Goal: Transaction & Acquisition: Purchase product/service

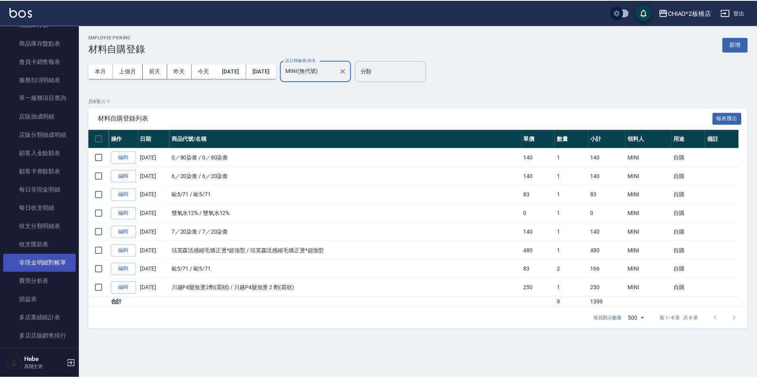
scroll to position [832, 0]
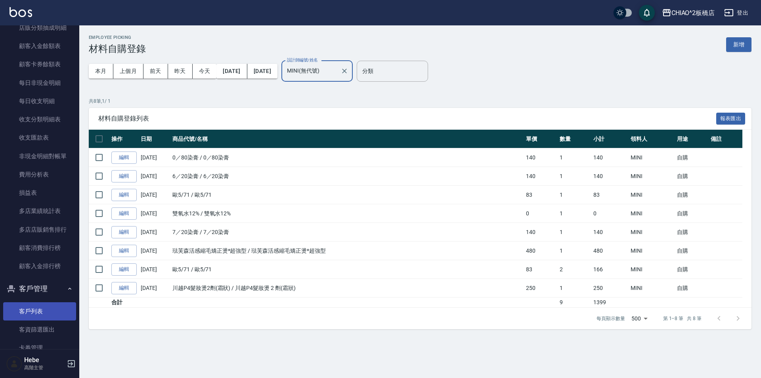
click at [49, 312] on link "客戶列表" at bounding box center [39, 311] width 73 height 18
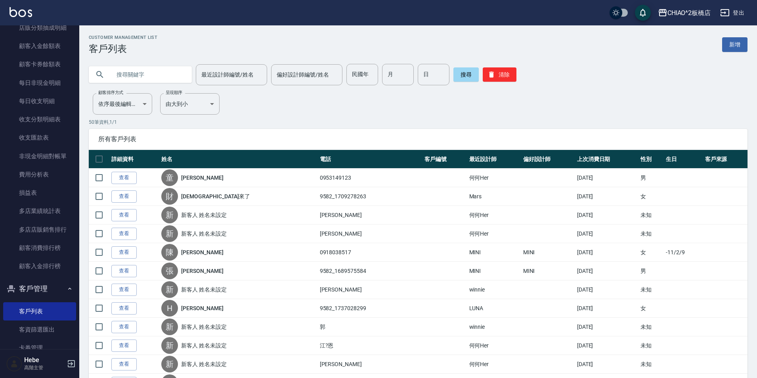
click at [172, 70] on input "text" at bounding box center [148, 74] width 74 height 21
type input "芷"
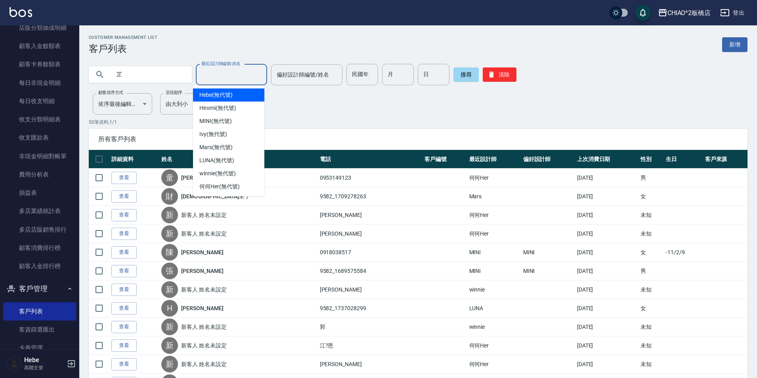
click at [217, 74] on div "最近設計師編號/姓名 最近設計師編號/姓名" at bounding box center [231, 74] width 71 height 21
click at [231, 120] on span "MINI (無代號)" at bounding box center [215, 121] width 32 height 8
type input "MINI(無代號)"
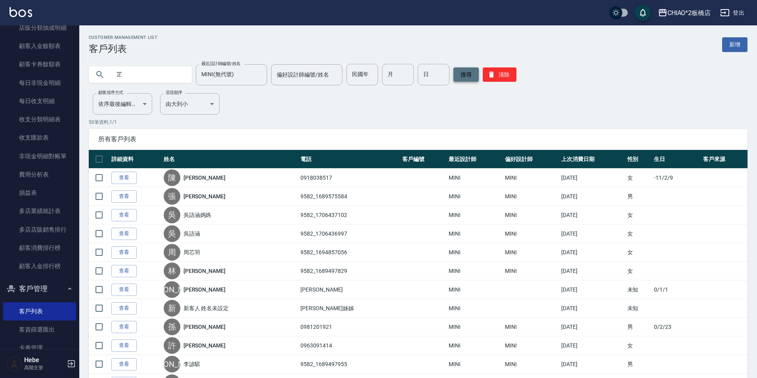
click at [466, 76] on button "搜尋" at bounding box center [465, 74] width 25 height 14
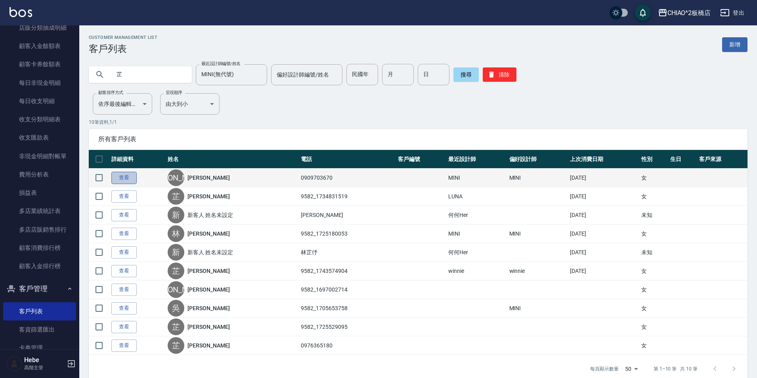
click at [133, 178] on link "查看" at bounding box center [123, 178] width 25 height 12
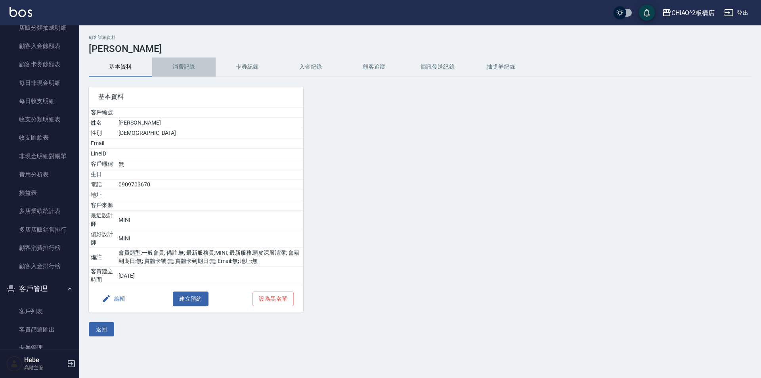
click at [182, 68] on button "消費記錄" at bounding box center [183, 66] width 63 height 19
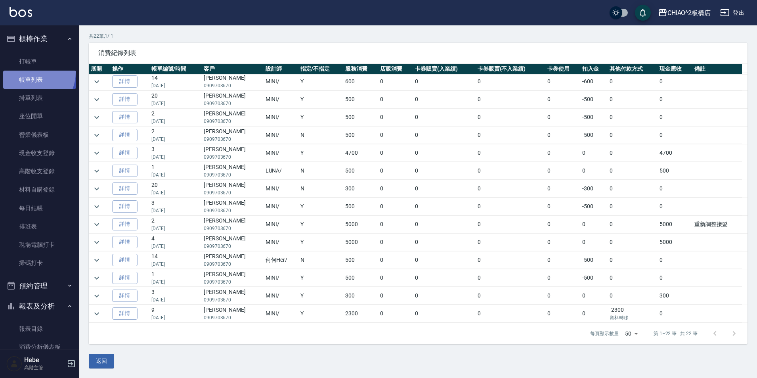
click at [31, 72] on link "帳單列表" at bounding box center [39, 80] width 73 height 18
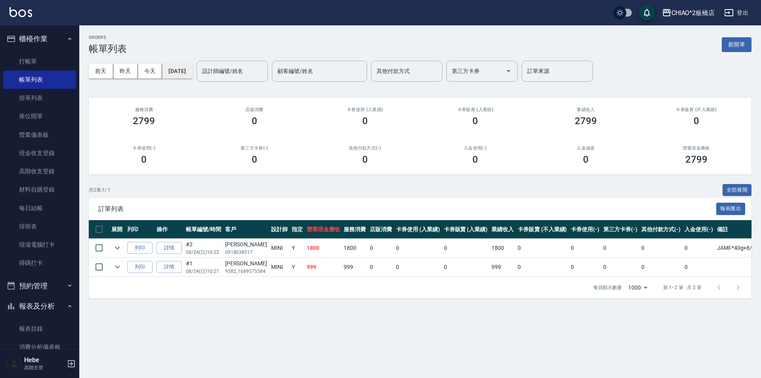
click at [183, 68] on button "[DATE]" at bounding box center [177, 71] width 30 height 15
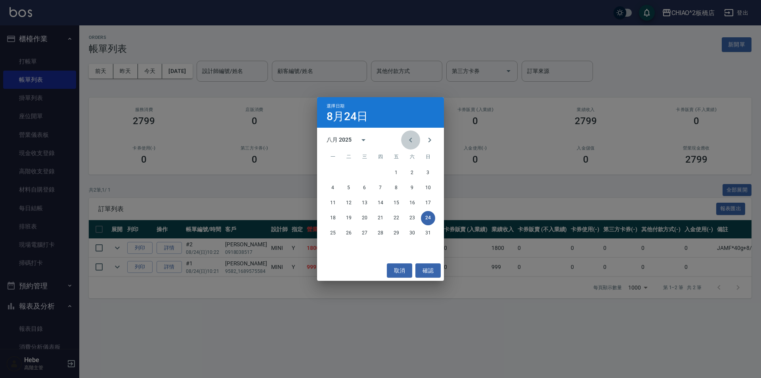
click at [408, 140] on icon "Previous month" at bounding box center [411, 140] width 10 height 10
click at [412, 188] on button "7" at bounding box center [412, 188] width 14 height 14
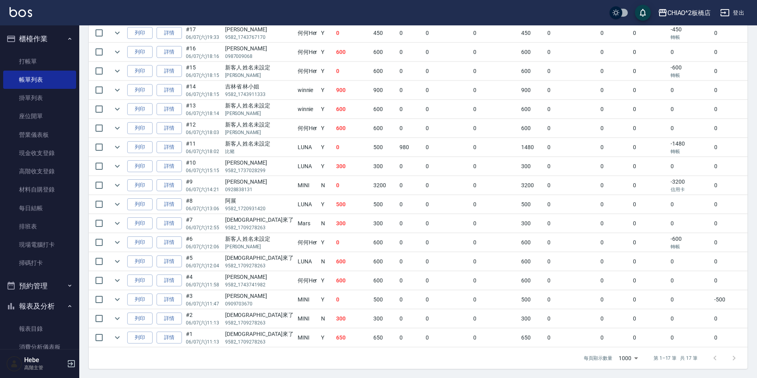
scroll to position [221, 0]
click at [103, 294] on input "checkbox" at bounding box center [99, 298] width 17 height 17
checkbox input "true"
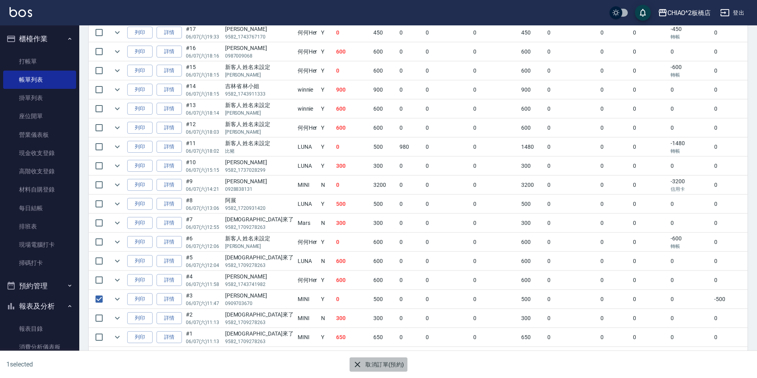
click at [387, 361] on button "取消訂單(預約)" at bounding box center [377, 364] width 57 height 15
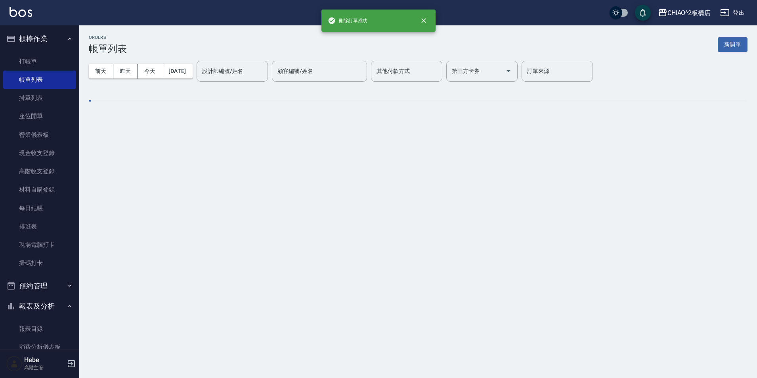
scroll to position [0, 0]
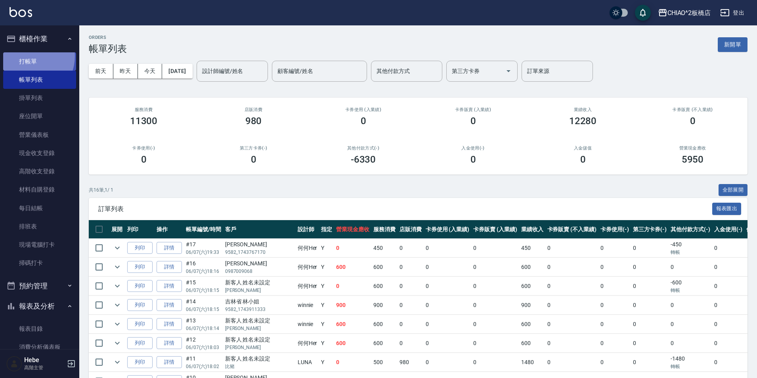
click at [29, 56] on link "打帳單" at bounding box center [39, 61] width 73 height 18
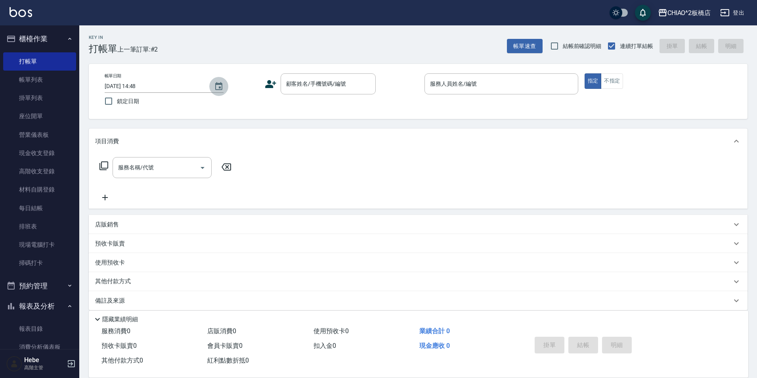
click at [218, 89] on icon "Choose date, selected date is 2025-08-24" at bounding box center [219, 87] width 10 height 10
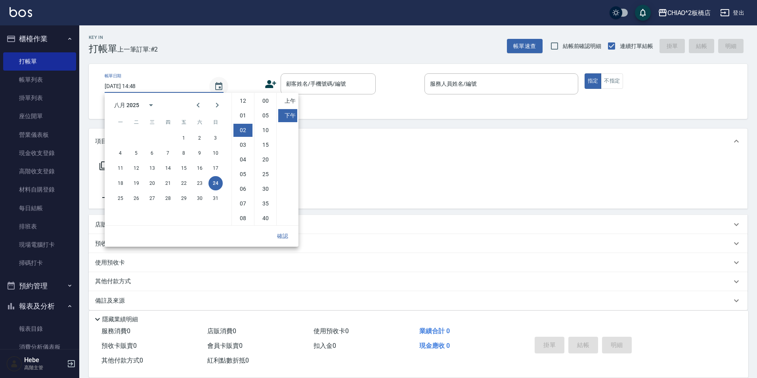
scroll to position [29, 0]
click at [201, 186] on button "23" at bounding box center [200, 183] width 14 height 14
type input "[DATE] 14:48"
click at [279, 234] on button "確認" at bounding box center [282, 236] width 25 height 15
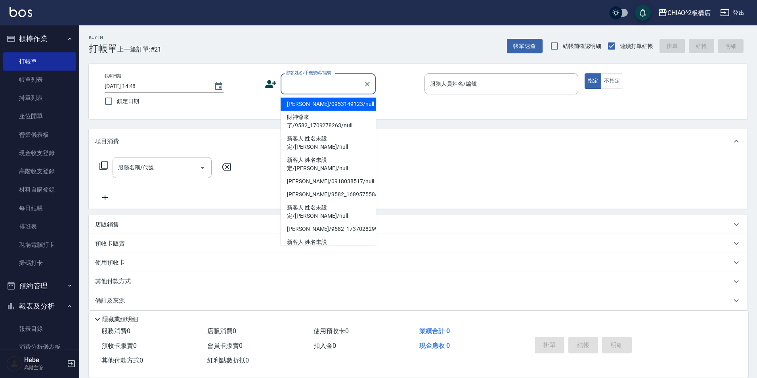
click at [329, 85] on input "顧客姓名/手機號碼/編號" at bounding box center [322, 84] width 76 height 14
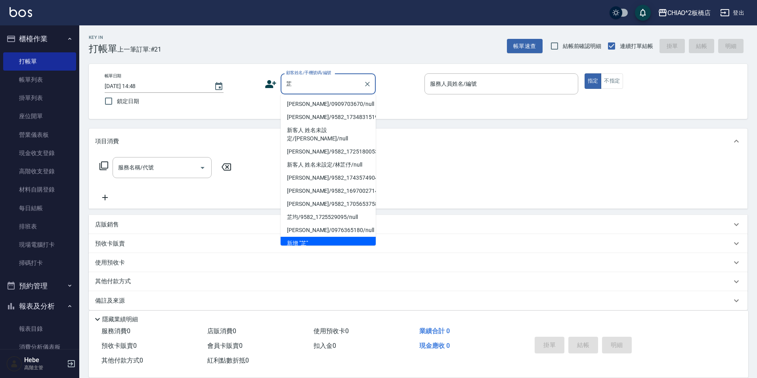
click at [329, 103] on li "[PERSON_NAME]/0909703670/null" at bounding box center [327, 103] width 95 height 13
type input "[PERSON_NAME]/0909703670/null"
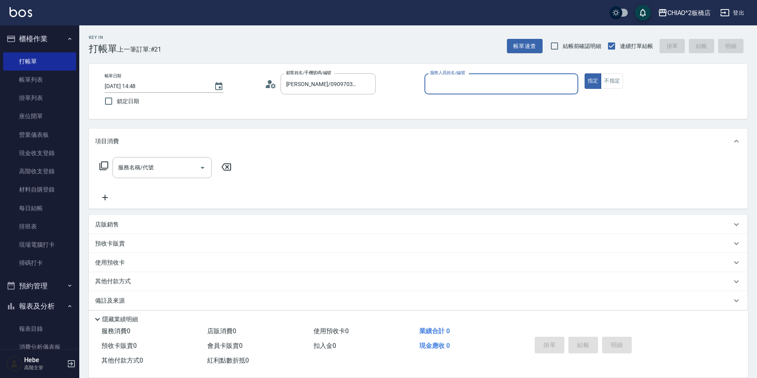
type input "MINI(無代號)"
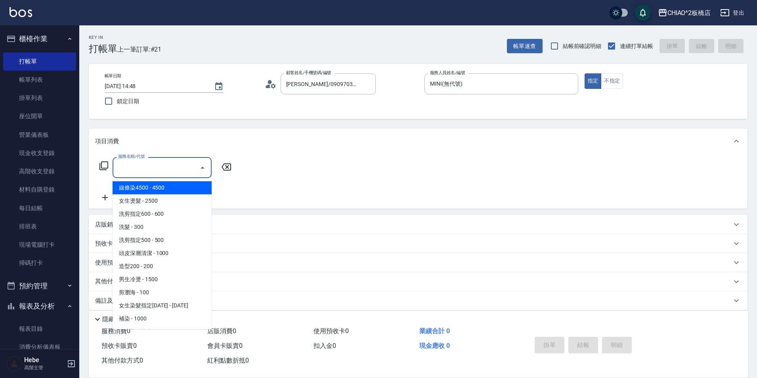
click at [170, 162] on input "服務名稱/代號" at bounding box center [156, 167] width 80 height 14
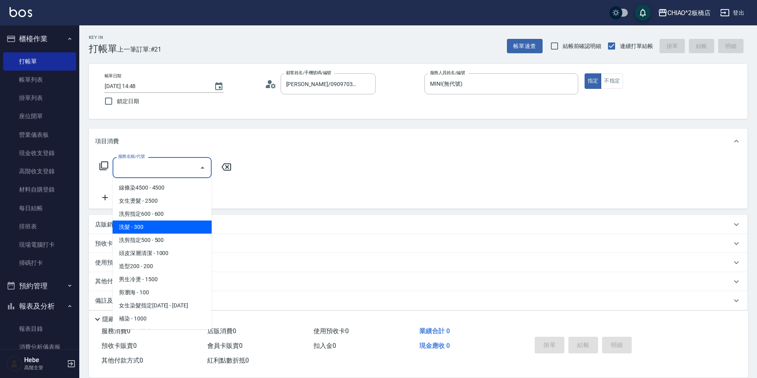
click at [156, 227] on span "洗髮 - 300" at bounding box center [162, 226] width 99 height 13
type input "洗髮(96679)"
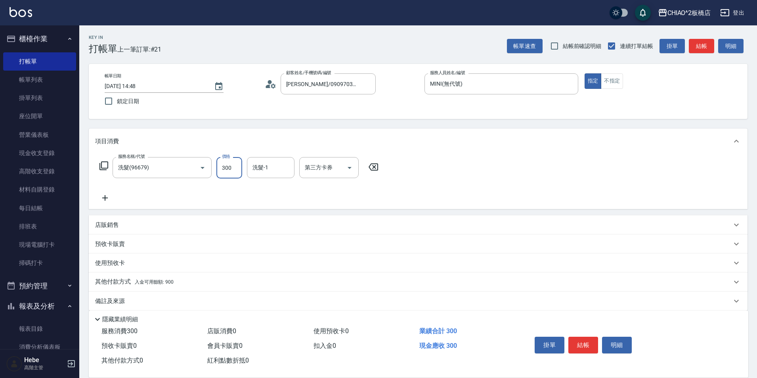
click at [236, 171] on input "300" at bounding box center [229, 167] width 26 height 21
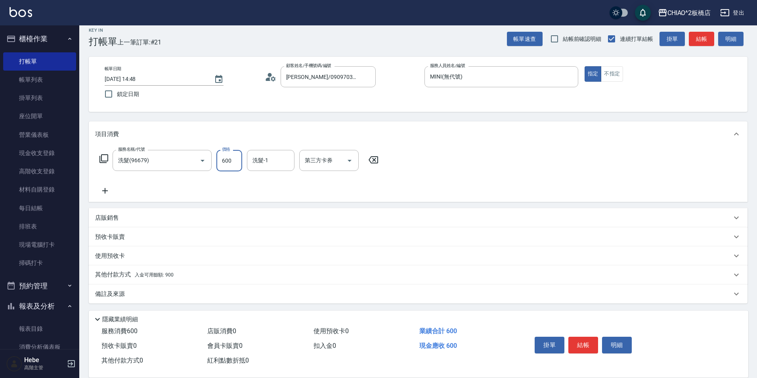
scroll to position [9, 0]
type input "600"
click at [114, 277] on p "其他付款方式 入金可用餘額: 900" at bounding box center [134, 273] width 78 height 9
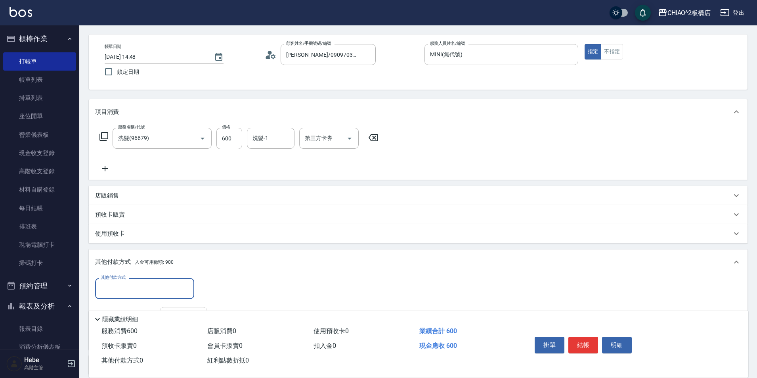
scroll to position [48, 0]
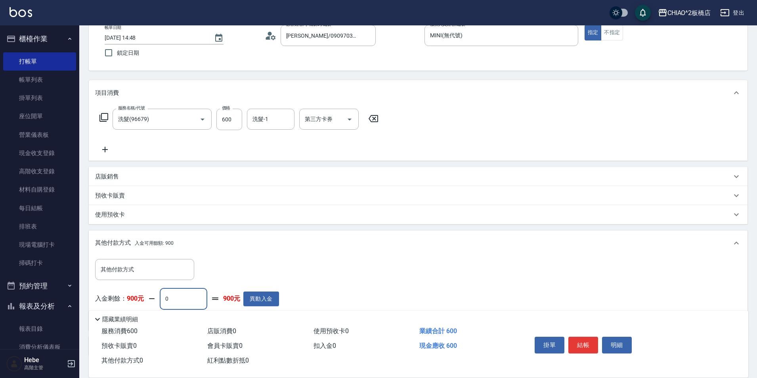
click at [176, 297] on input "0" at bounding box center [184, 298] width 48 height 21
type input "600"
click at [582, 338] on button "結帳" at bounding box center [583, 344] width 30 height 17
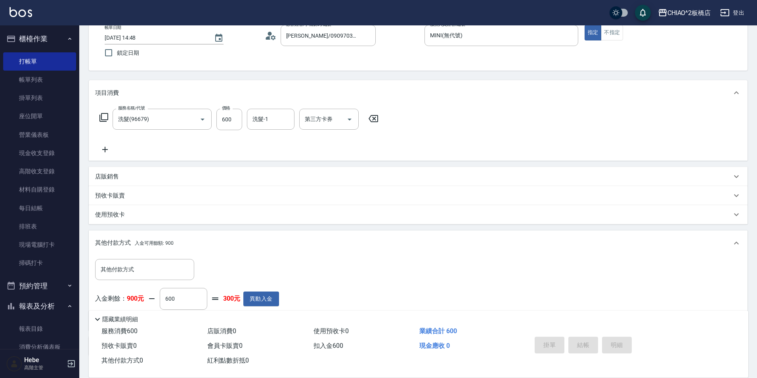
type input "[DATE] 14:48"
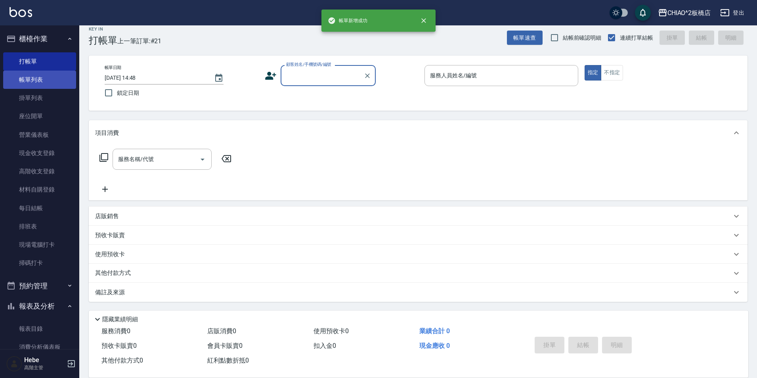
scroll to position [8, 0]
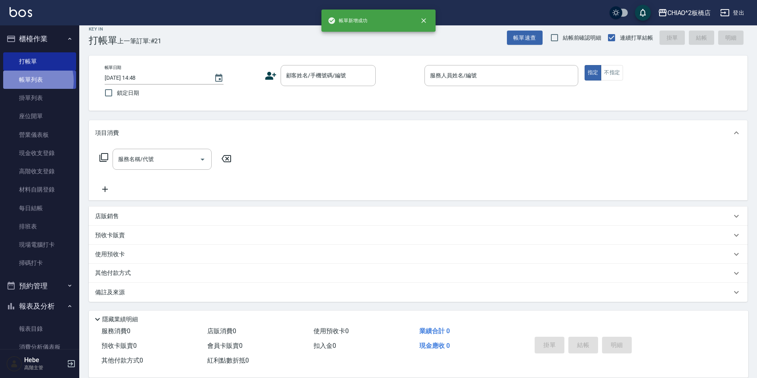
click at [26, 81] on link "帳單列表" at bounding box center [39, 80] width 73 height 18
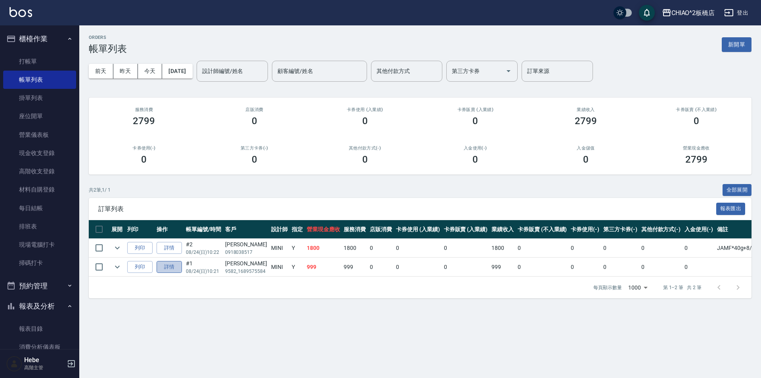
click at [173, 264] on link "詳情" at bounding box center [168, 267] width 25 height 12
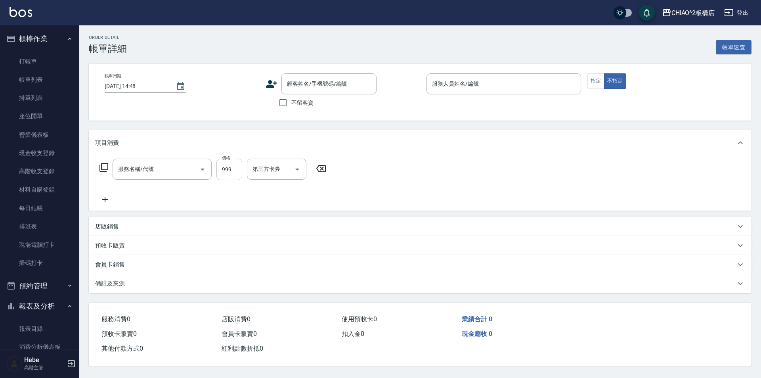
click at [233, 170] on input "999" at bounding box center [229, 168] width 26 height 21
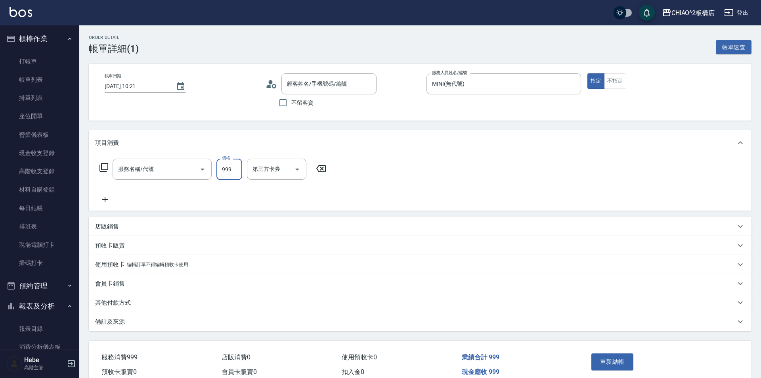
type input "[DATE] 10:21"
type input "MINI(無代號)"
type input "[PERSON_NAME]/9582_1689575584/null"
type input "洗剪指定600(96678)"
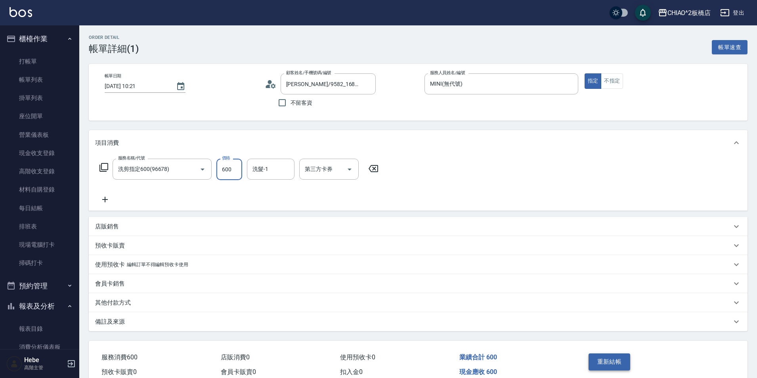
type input "600"
click at [605, 362] on button "重新結帳" at bounding box center [609, 361] width 42 height 17
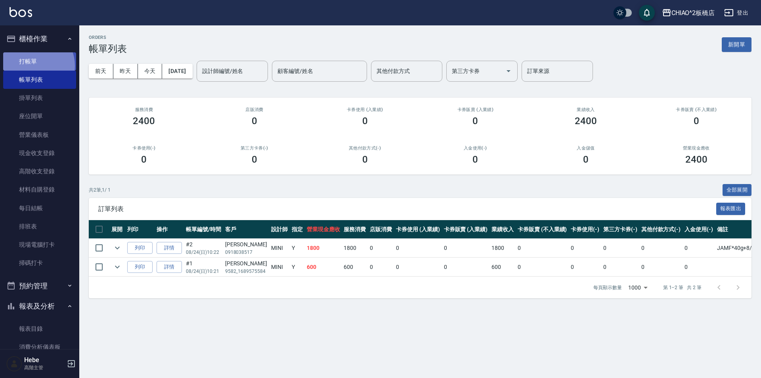
click at [34, 65] on link "打帳單" at bounding box center [39, 61] width 73 height 18
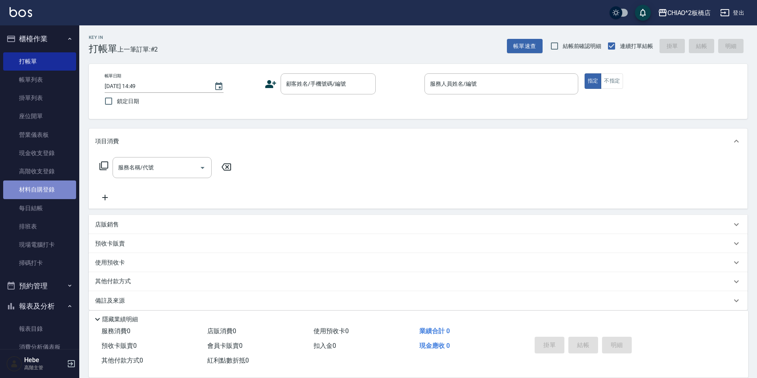
click at [40, 193] on link "材料自購登錄" at bounding box center [39, 189] width 73 height 18
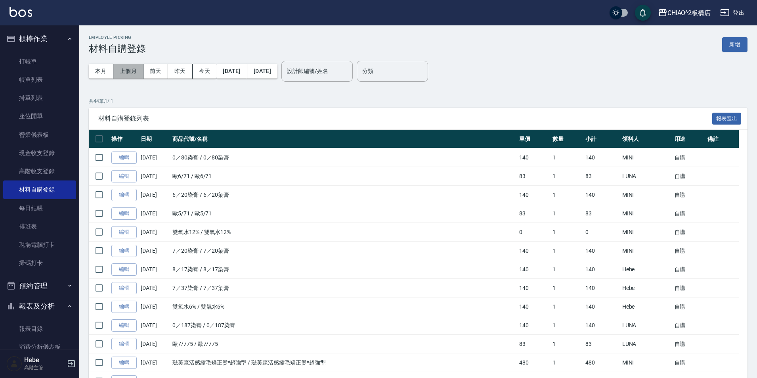
click at [128, 70] on button "上個月" at bounding box center [128, 71] width 30 height 15
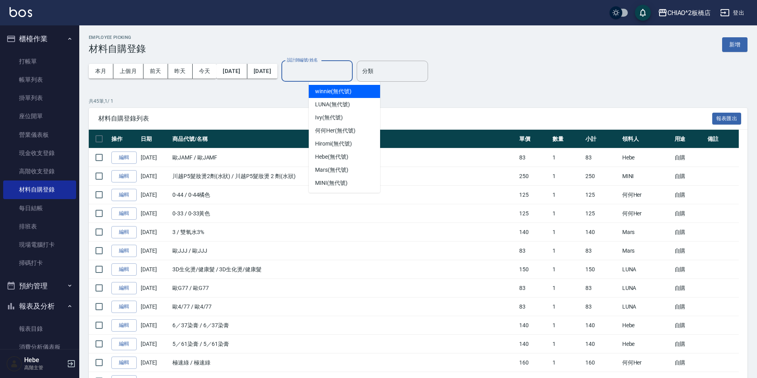
click at [342, 72] on input "設計師編號/姓名" at bounding box center [317, 71] width 64 height 14
click at [345, 183] on span "MINI (無代號)" at bounding box center [331, 183] width 32 height 8
type input "MINI(無代號)"
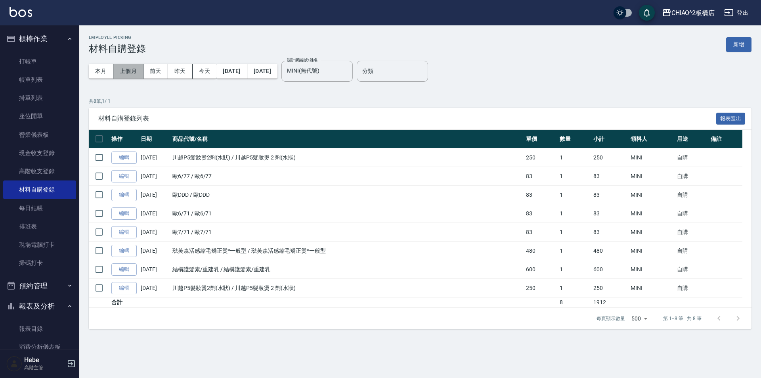
click at [126, 69] on button "上個月" at bounding box center [128, 71] width 30 height 15
click at [38, 60] on link "打帳單" at bounding box center [39, 61] width 73 height 18
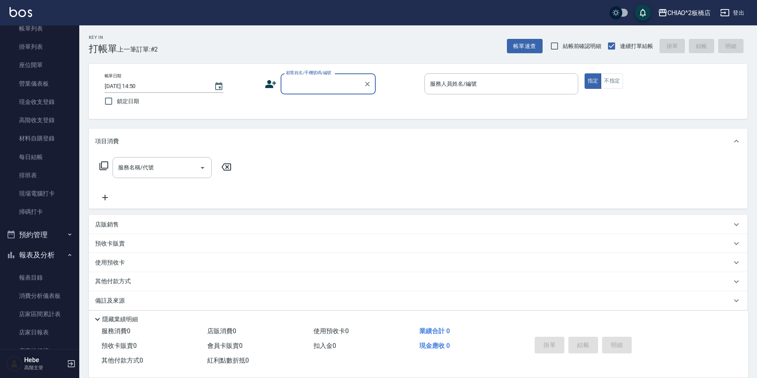
scroll to position [79, 0]
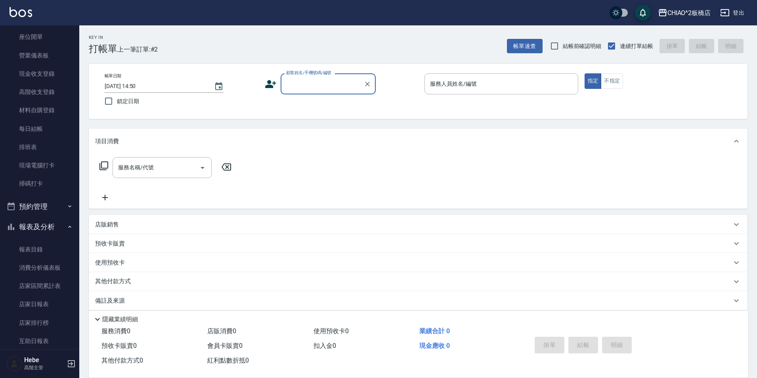
click at [67, 226] on icon "button" at bounding box center [70, 226] width 6 height 6
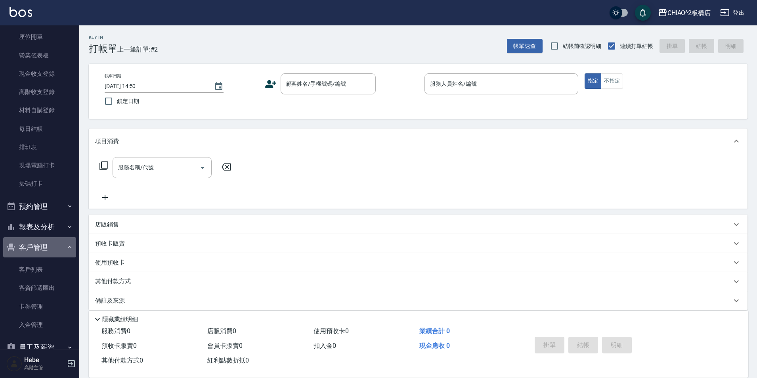
click at [67, 246] on icon "button" at bounding box center [70, 247] width 6 height 6
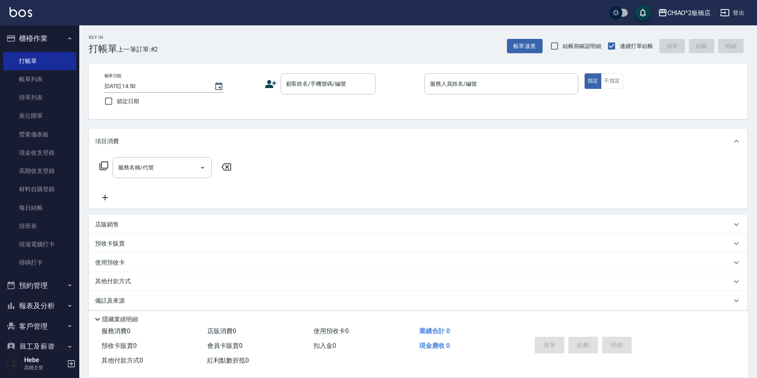
scroll to position [0, 0]
click at [35, 190] on link "材料自購登錄" at bounding box center [39, 189] width 73 height 18
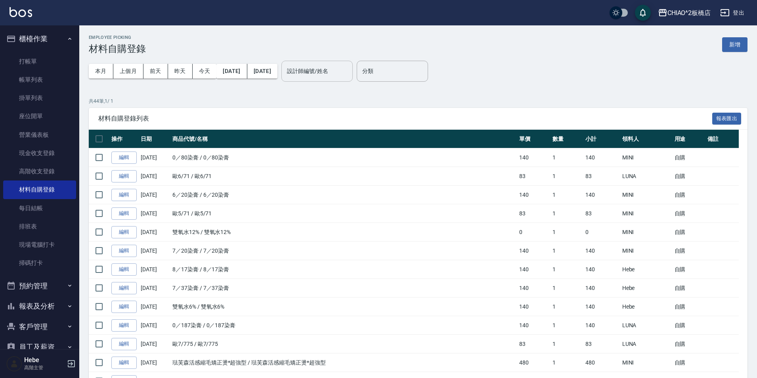
click at [328, 77] on input "設計師編號/姓名" at bounding box center [317, 71] width 64 height 14
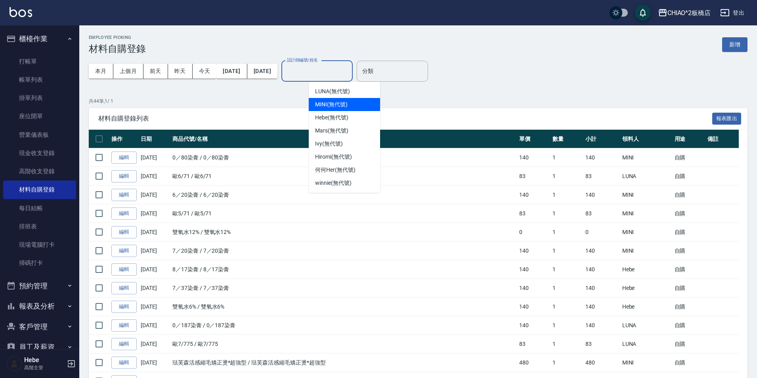
click at [334, 107] on span "MINI (無代號)" at bounding box center [331, 104] width 32 height 8
type input "MINI(無代號)"
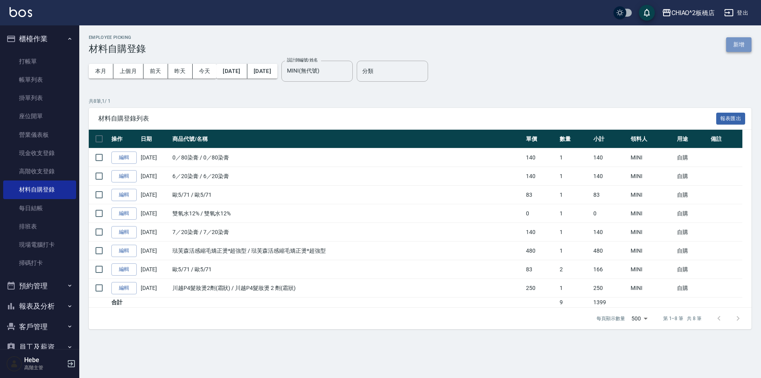
click at [744, 51] on button "新增" at bounding box center [738, 44] width 25 height 15
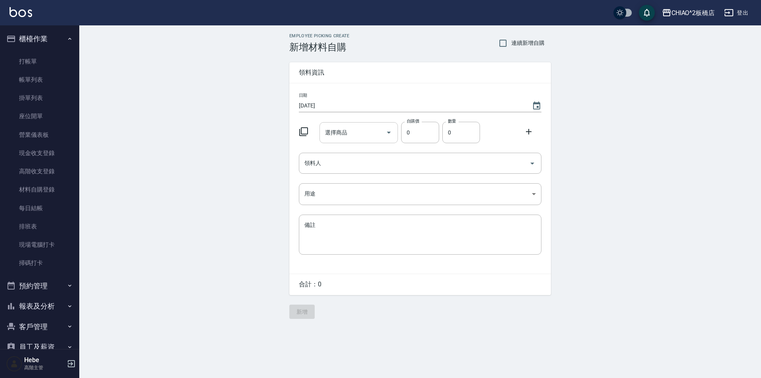
click at [370, 133] on input "選擇商品" at bounding box center [353, 133] width 60 height 14
click at [339, 152] on li "歐JAMF 歐JAMF" at bounding box center [358, 152] width 79 height 13
type input "歐JAMF"
type input "83"
type input "1"
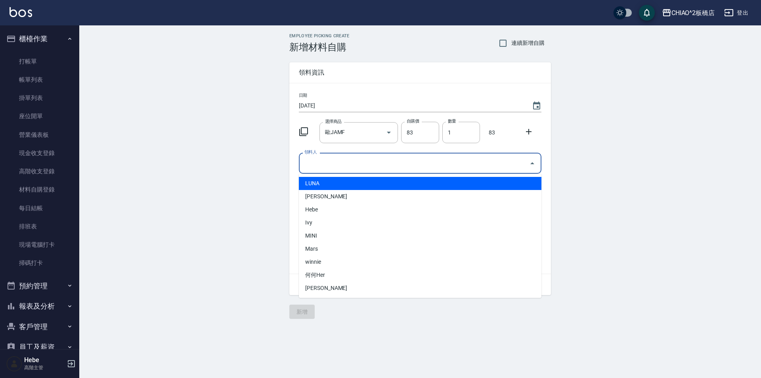
click at [339, 162] on input "領料人" at bounding box center [413, 163] width 223 height 14
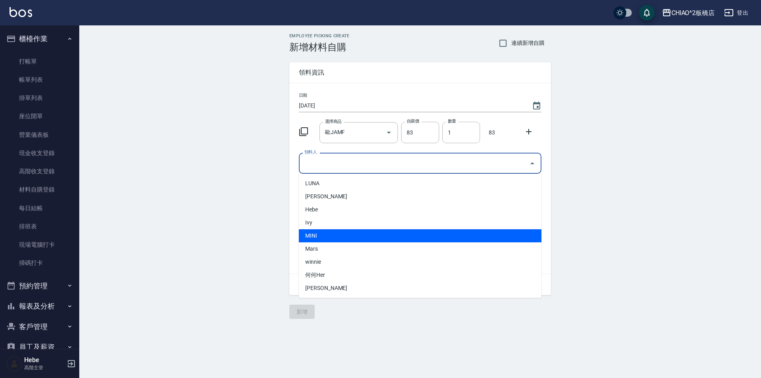
click at [340, 234] on li "MINI" at bounding box center [420, 235] width 242 height 13
type input "MINI"
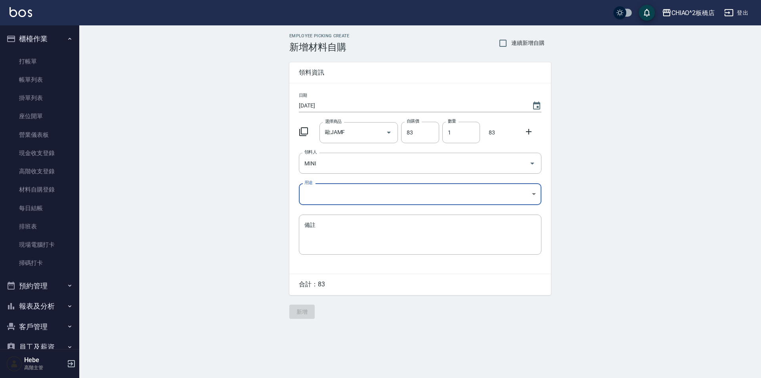
click at [336, 191] on body "CHIAO^2板橋店 登出 櫃檯作業 打帳單 帳單列表 掛單列表 座位開單 營業儀表板 現金收支登錄 高階收支登錄 材料自購登錄 每日結帳 排班表 現場電腦打…" at bounding box center [380, 189] width 761 height 378
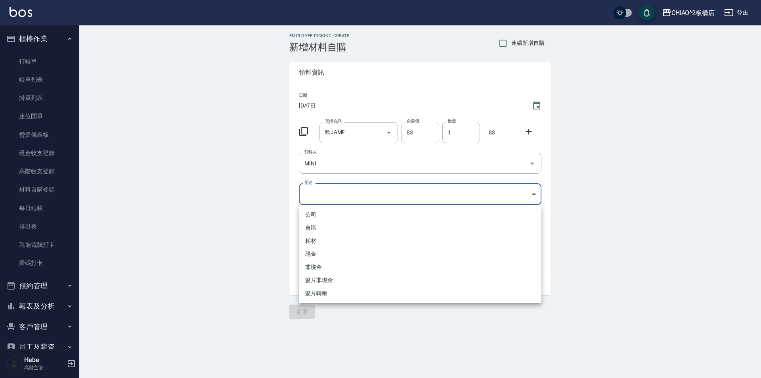
click at [337, 223] on li "自購" at bounding box center [420, 227] width 242 height 13
type input "自購"
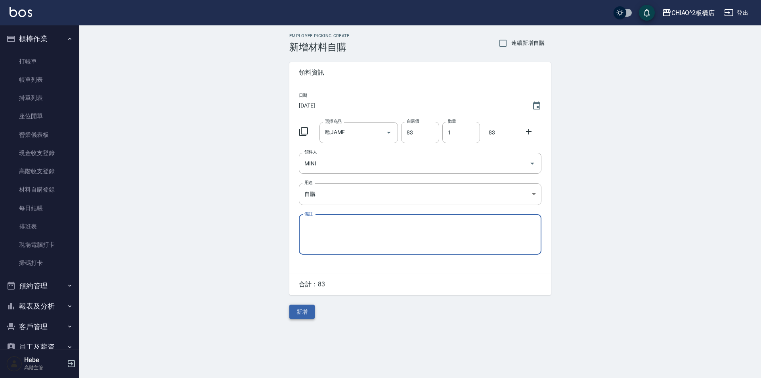
click at [307, 313] on button "新增" at bounding box center [301, 311] width 25 height 15
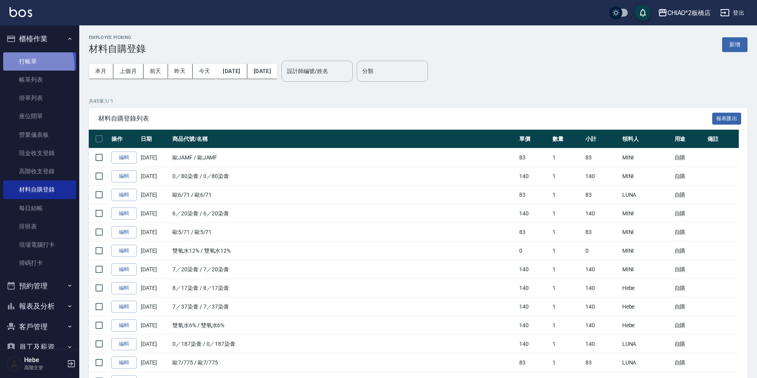
click at [23, 66] on link "打帳單" at bounding box center [39, 61] width 73 height 18
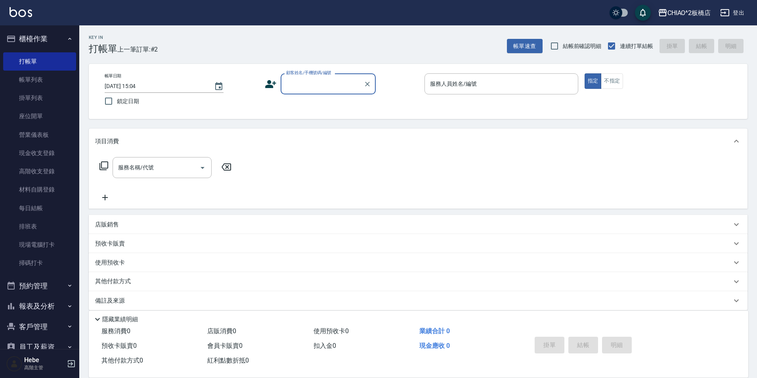
click at [45, 303] on button "報表及分析" at bounding box center [39, 306] width 73 height 21
drag, startPoint x: 39, startPoint y: 331, endPoint x: 95, endPoint y: 322, distance: 56.1
click at [39, 331] on link "報表目錄" at bounding box center [39, 328] width 73 height 18
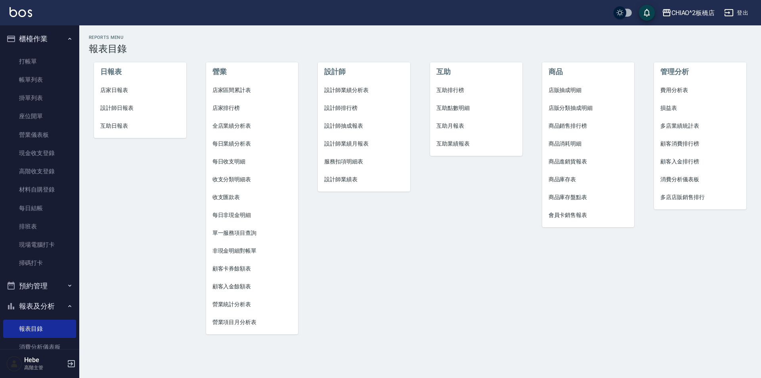
click at [369, 142] on span "設計師業績月報表" at bounding box center [364, 143] width 80 height 8
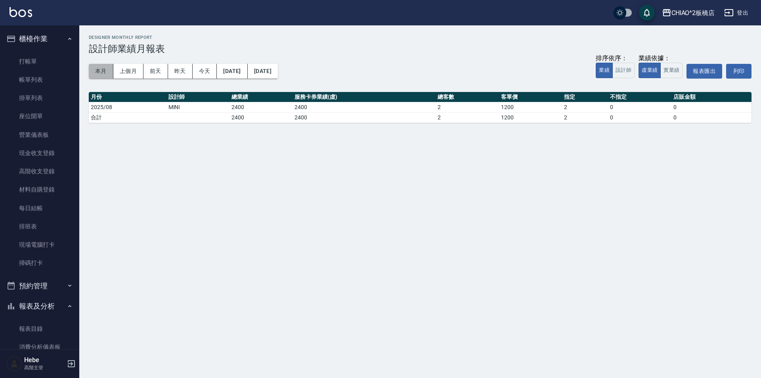
click at [103, 72] on button "本月" at bounding box center [101, 71] width 25 height 15
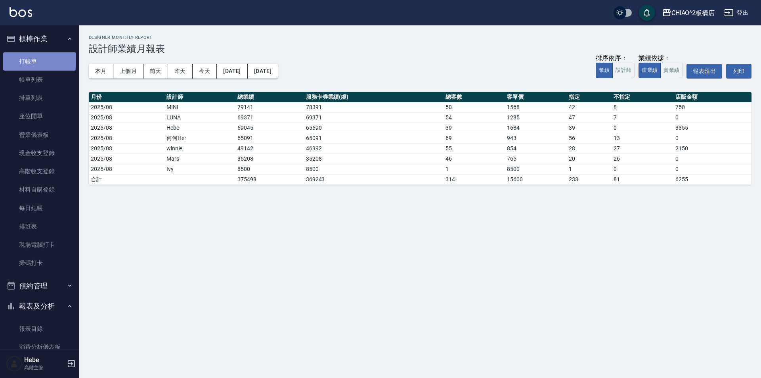
click at [39, 60] on link "打帳單" at bounding box center [39, 61] width 73 height 18
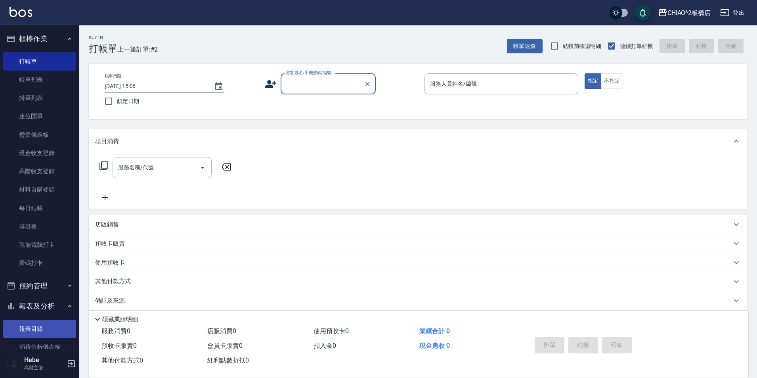
click at [51, 326] on link "報表目錄" at bounding box center [39, 328] width 73 height 18
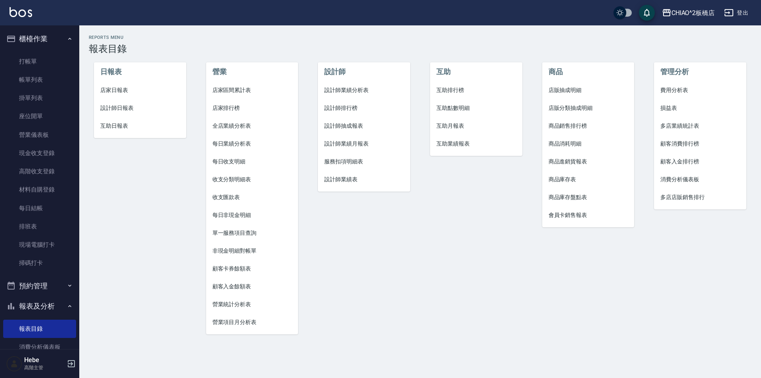
click at [362, 147] on span "設計師業績月報表" at bounding box center [364, 143] width 80 height 8
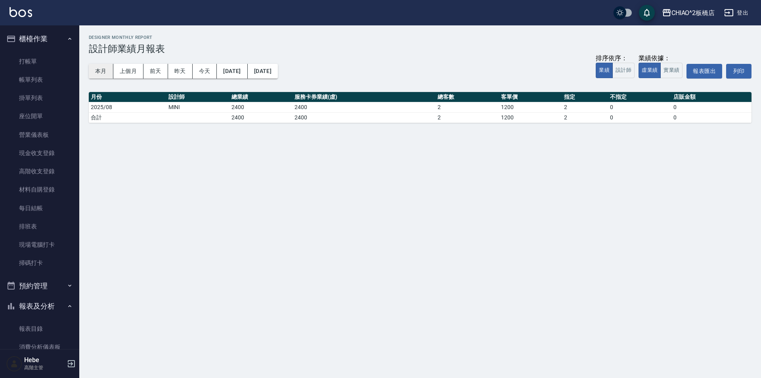
drag, startPoint x: 130, startPoint y: 73, endPoint x: 111, endPoint y: 74, distance: 19.5
click at [112, 75] on div "本月 上個月 [DATE] [DATE] [DATE] [DATE] [DATE]" at bounding box center [183, 71] width 189 height 15
click at [105, 71] on button "本月" at bounding box center [101, 71] width 25 height 15
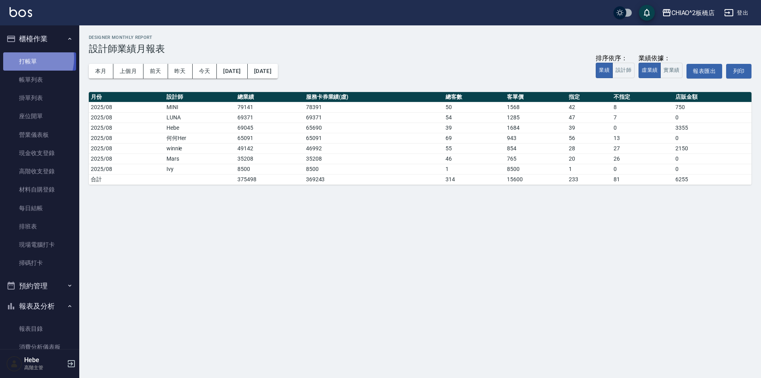
click at [25, 58] on link "打帳單" at bounding box center [39, 61] width 73 height 18
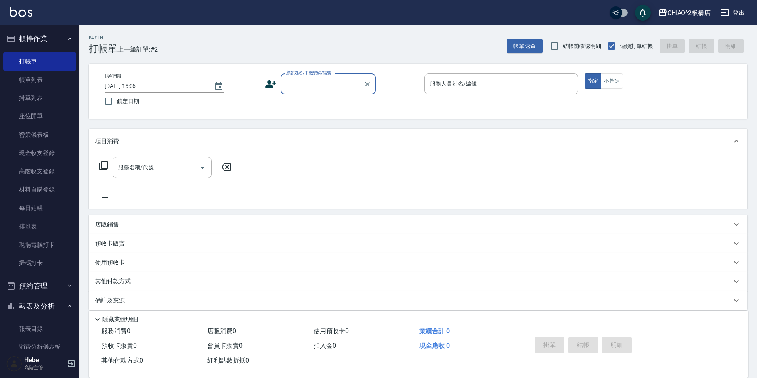
click at [51, 285] on button "預約管理" at bounding box center [39, 285] width 73 height 21
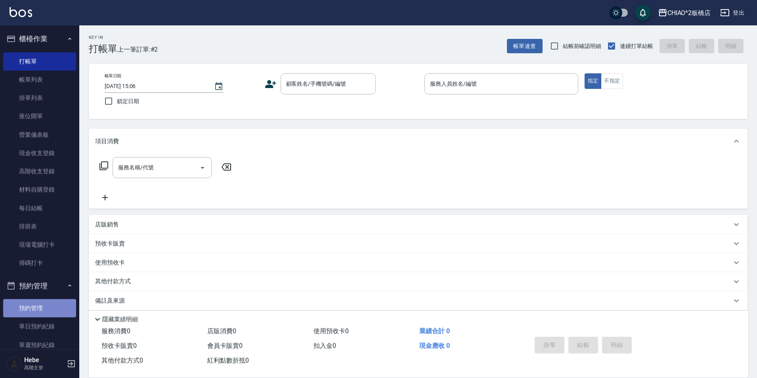
click at [44, 309] on link "預約管理" at bounding box center [39, 308] width 73 height 18
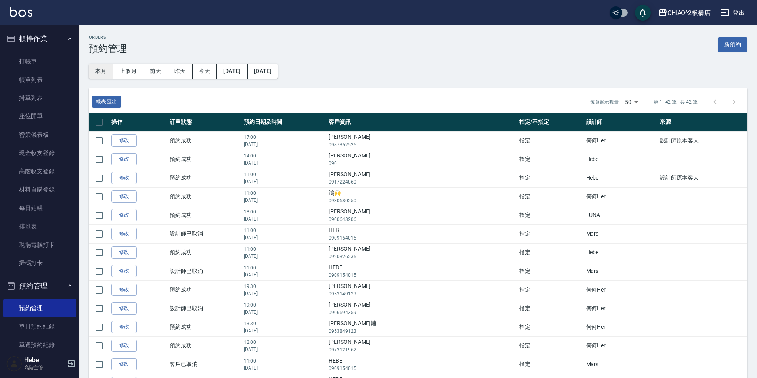
click at [105, 71] on button "本月" at bounding box center [101, 71] width 25 height 15
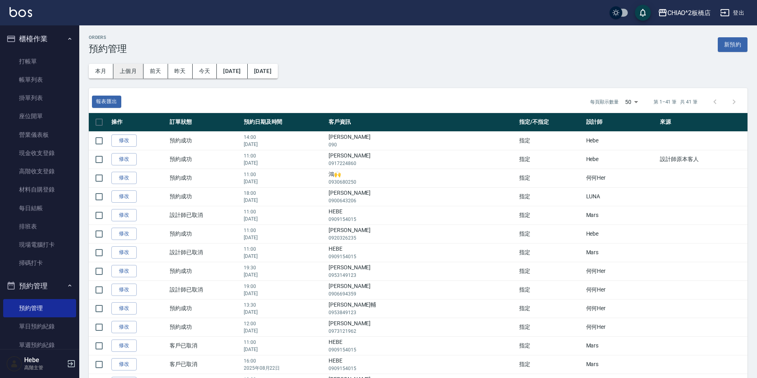
click at [129, 75] on button "上個月" at bounding box center [128, 71] width 30 height 15
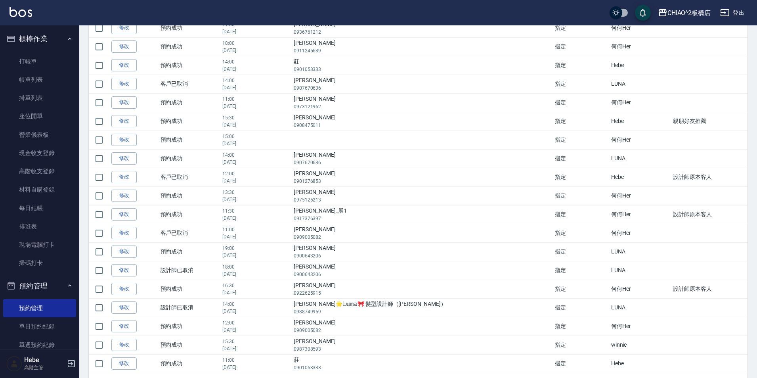
scroll to position [660, 0]
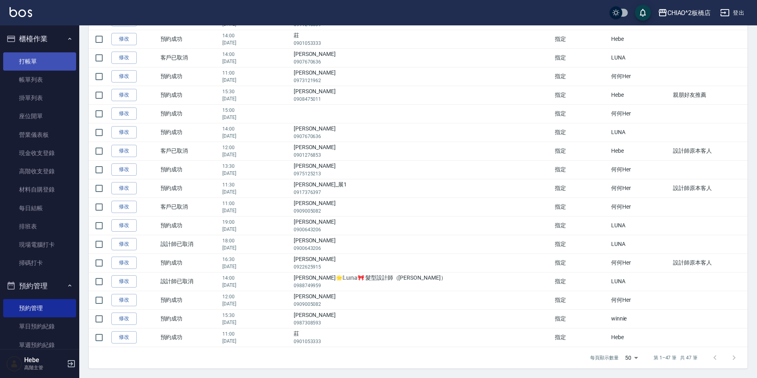
click at [30, 65] on link "打帳單" at bounding box center [39, 61] width 73 height 18
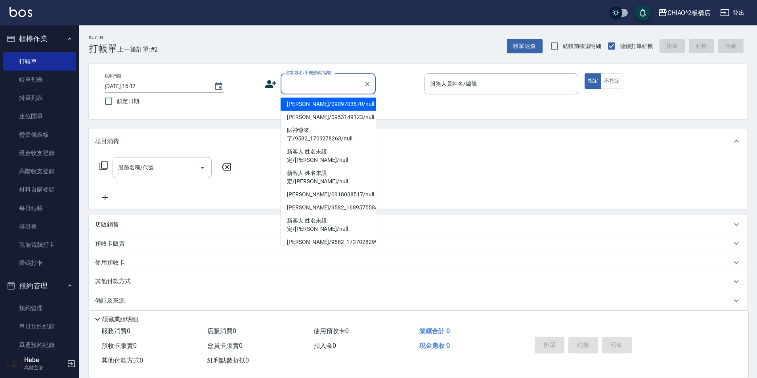
click at [301, 86] on input "顧客姓名/手機號碼/編號" at bounding box center [322, 84] width 76 height 14
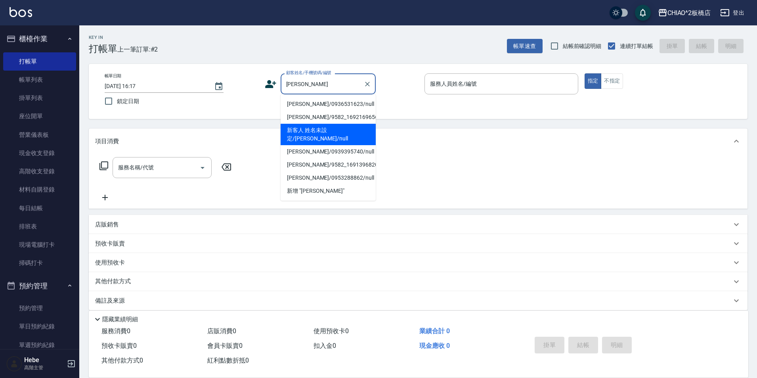
click at [320, 128] on li "新客人 姓名未設定/[PERSON_NAME]/null" at bounding box center [327, 134] width 95 height 21
type input "新客人 姓名未設定/[PERSON_NAME]/null"
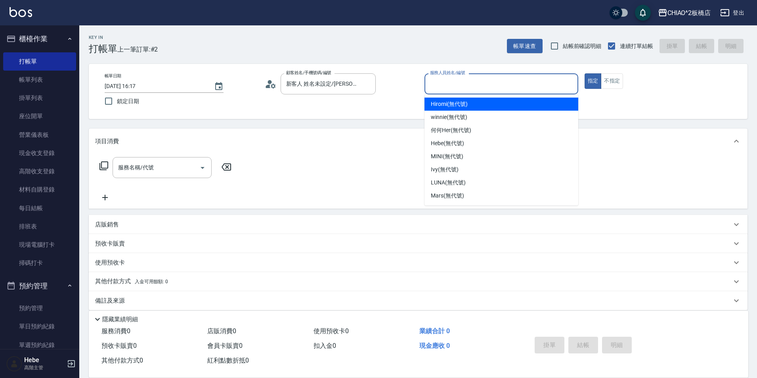
click at [530, 84] on input "服務人員姓名/編號" at bounding box center [501, 84] width 147 height 14
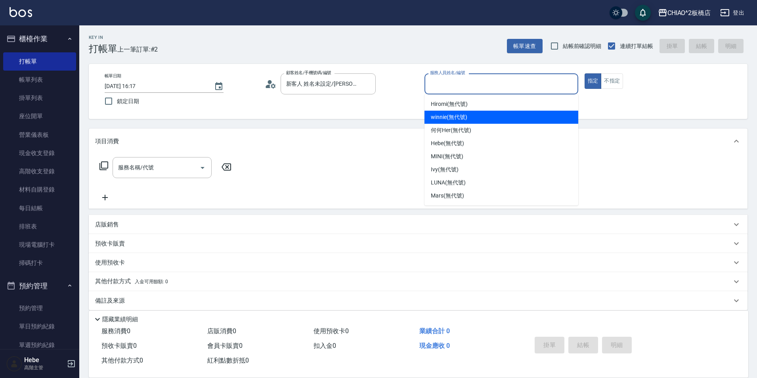
click at [496, 122] on div "winnie (無代號)" at bounding box center [501, 117] width 154 height 13
type input "winnie(無代號)"
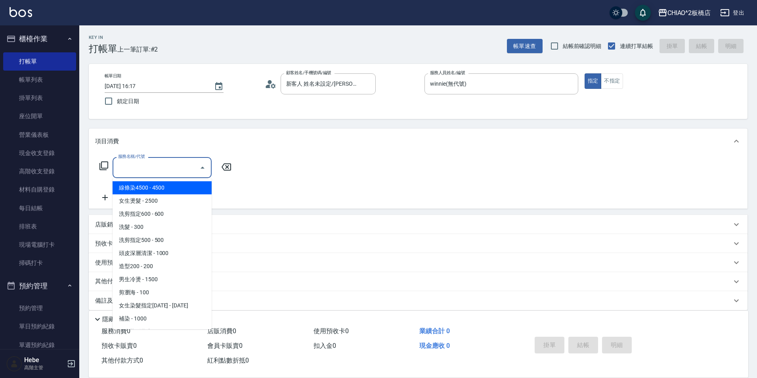
click at [153, 169] on input "服務名稱/代號" at bounding box center [156, 167] width 80 height 14
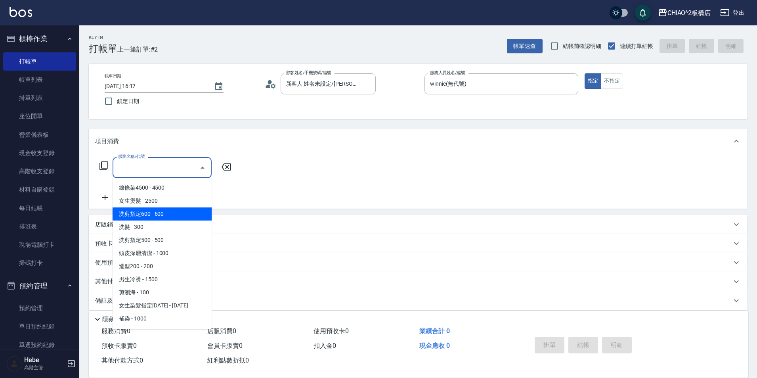
click at [157, 215] on span "洗剪指定600 - 600" at bounding box center [162, 213] width 99 height 13
type input "洗剪指定600(96678)"
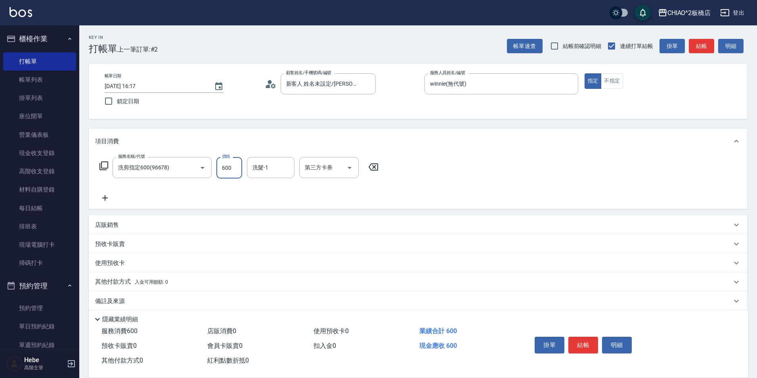
click at [238, 167] on input "600" at bounding box center [229, 167] width 26 height 21
type input "999"
click at [588, 341] on button "結帳" at bounding box center [583, 344] width 30 height 17
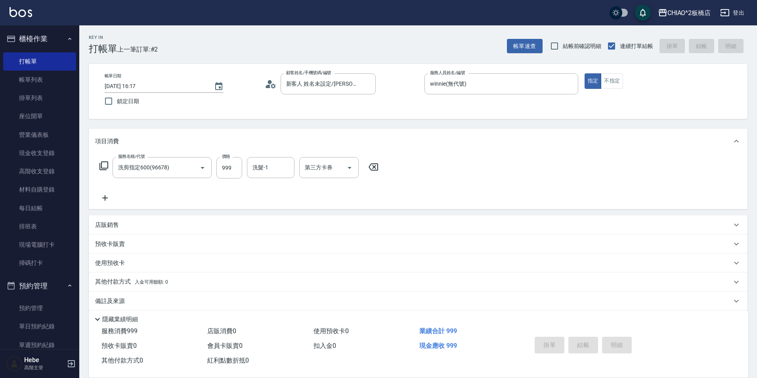
type input "[DATE] 16:18"
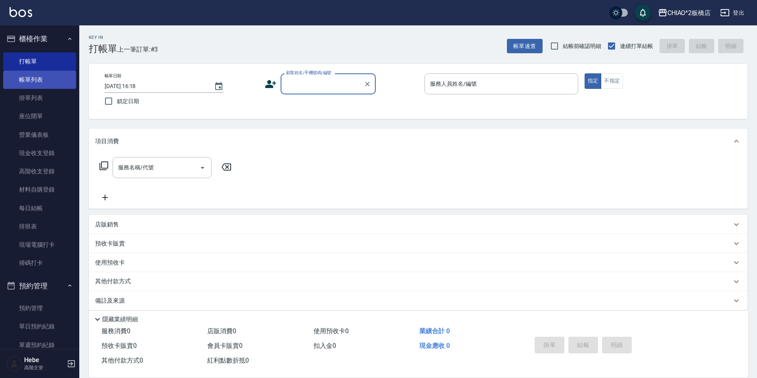
click at [48, 78] on link "帳單列表" at bounding box center [39, 80] width 73 height 18
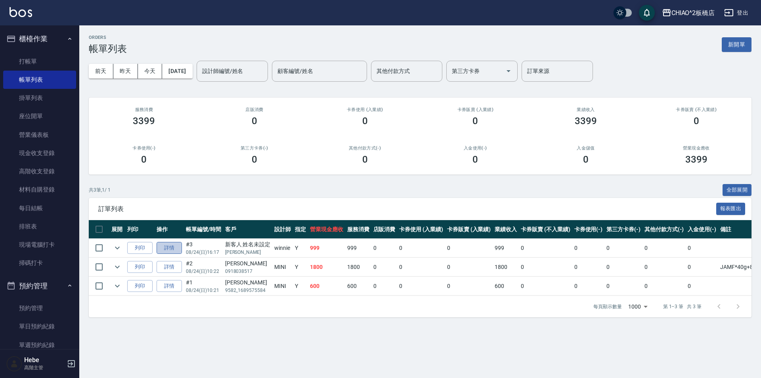
click at [166, 247] on link "詳情" at bounding box center [168, 248] width 25 height 12
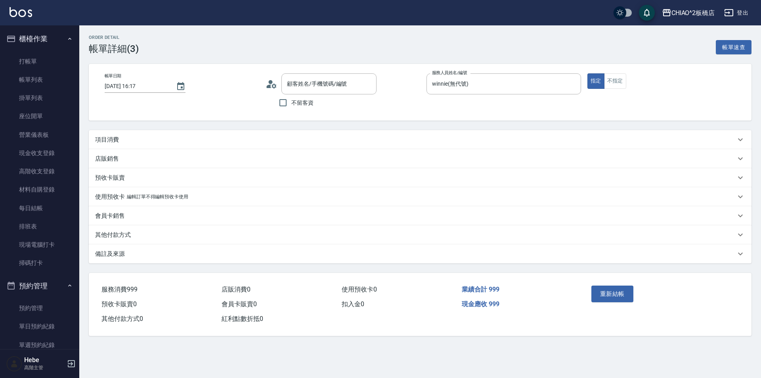
type input "[DATE] 16:17"
type input "winnie(無代號)"
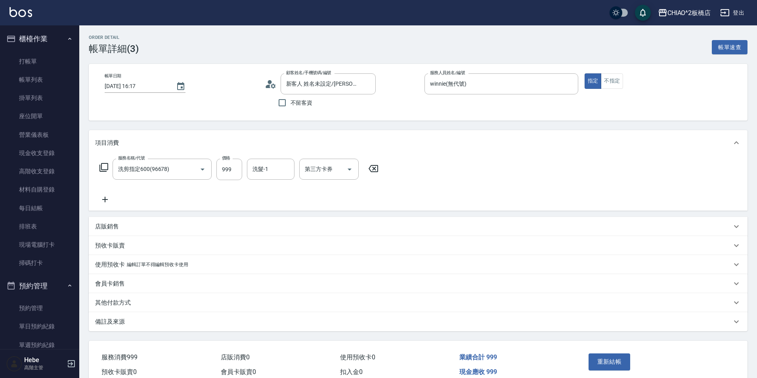
type input "新客人 姓名未設定/[PERSON_NAME]/null"
type input "洗剪指定600(96678)"
click at [150, 308] on div "其他付款方式" at bounding box center [418, 302] width 658 height 19
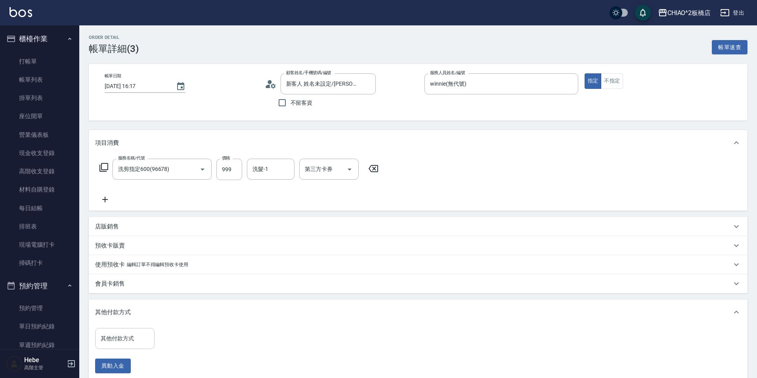
click at [135, 341] on input "其他付款方式" at bounding box center [125, 338] width 52 height 14
click at [122, 310] on span "轉帳" at bounding box center [124, 304] width 59 height 13
type input "轉帳"
click at [184, 336] on input "0" at bounding box center [188, 338] width 59 height 21
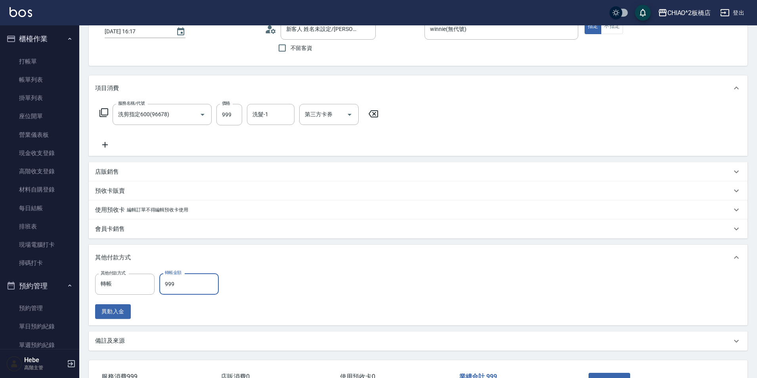
scroll to position [113, 0]
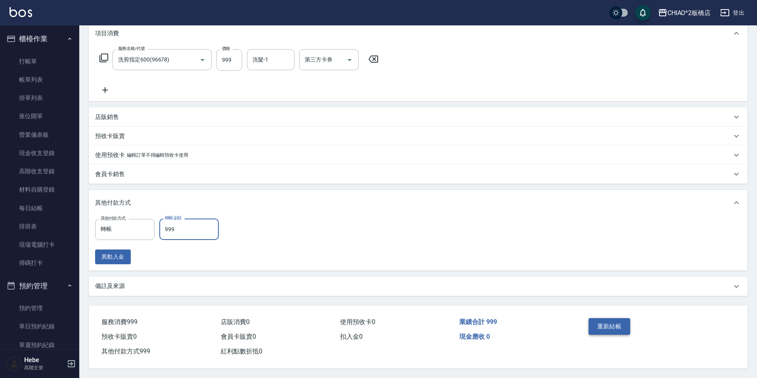
type input "999"
click at [609, 324] on button "重新結帳" at bounding box center [609, 326] width 42 height 17
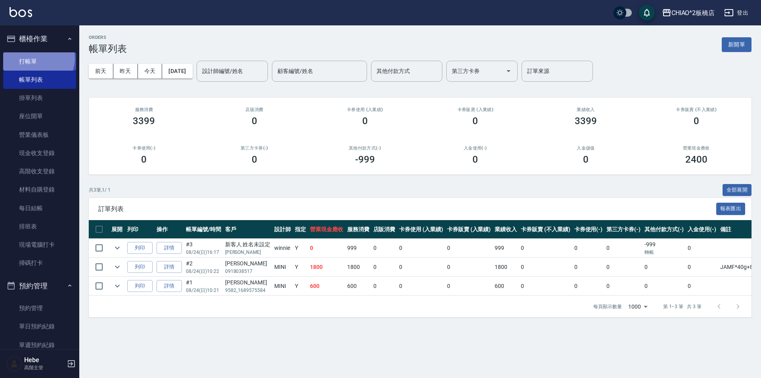
click at [37, 58] on link "打帳單" at bounding box center [39, 61] width 73 height 18
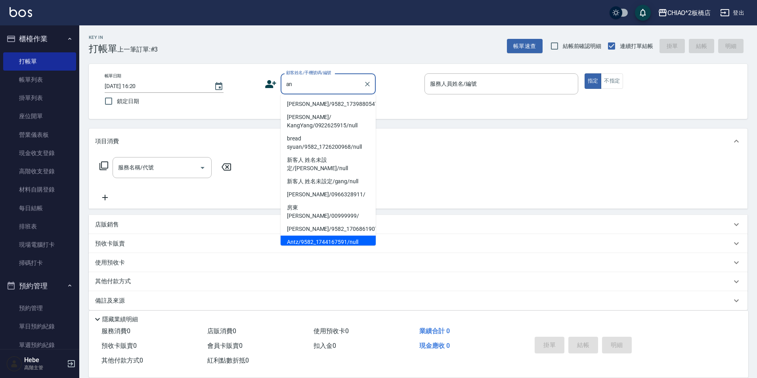
click at [314, 235] on li "Antz/9582_1744167591/null" at bounding box center [327, 241] width 95 height 13
type input "Antz/9582_1744167591/null"
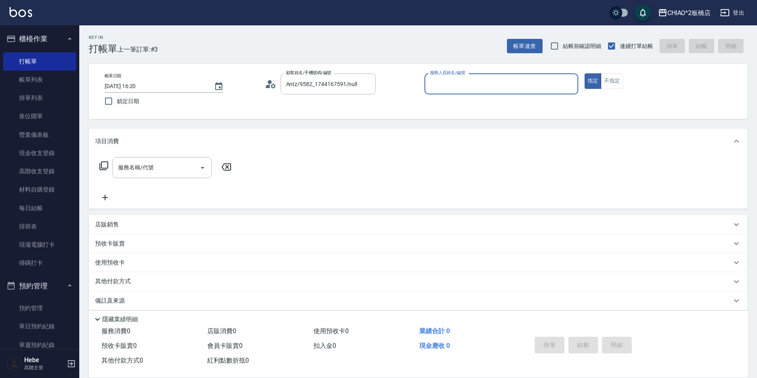
click at [457, 91] on input "服務人員姓名/編號" at bounding box center [501, 84] width 147 height 14
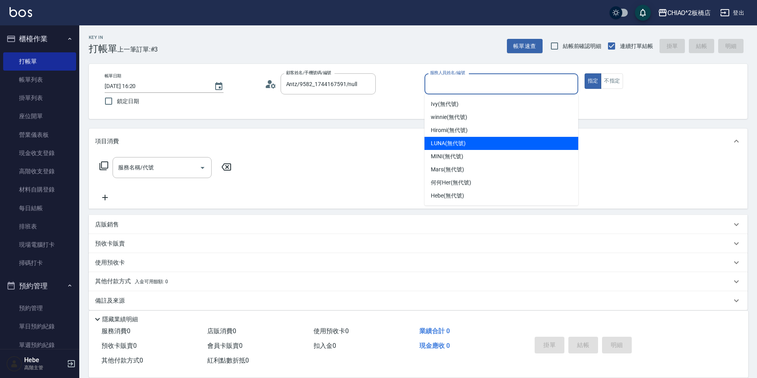
click at [439, 141] on span "LUNA (無代號)" at bounding box center [448, 143] width 35 height 8
type input "LUNA(無代號)"
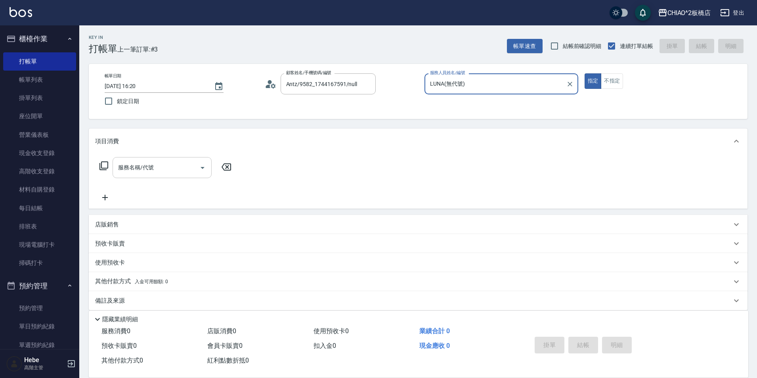
click at [137, 168] on div "服務名稱/代號 服務名稱/代號" at bounding box center [162, 167] width 99 height 21
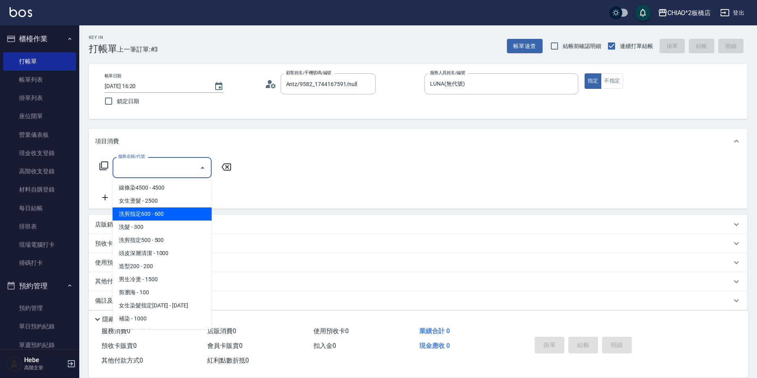
drag, startPoint x: 136, startPoint y: 213, endPoint x: 111, endPoint y: 199, distance: 29.2
click at [135, 213] on span "洗剪指定600 - 600" at bounding box center [162, 213] width 99 height 13
type input "洗剪指定600(96678)"
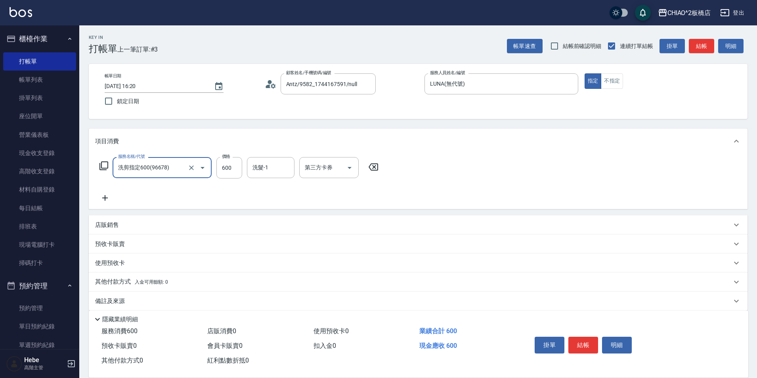
click at [107, 197] on icon at bounding box center [105, 198] width 20 height 10
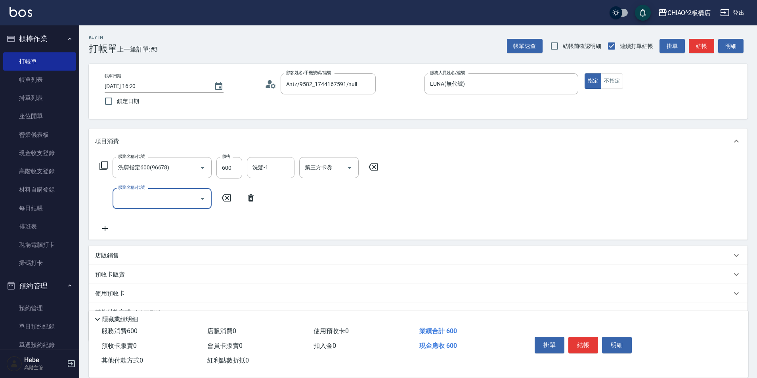
click at [129, 194] on div "服務名稱/代號 服務名稱/代號" at bounding box center [162, 198] width 99 height 21
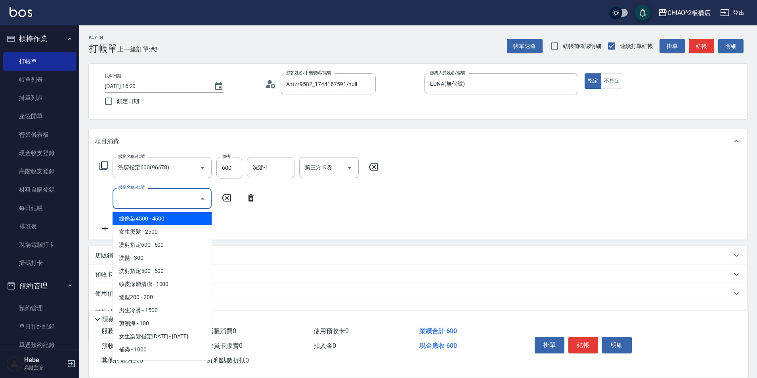
click at [130, 202] on input "服務名稱/代號" at bounding box center [156, 198] width 80 height 14
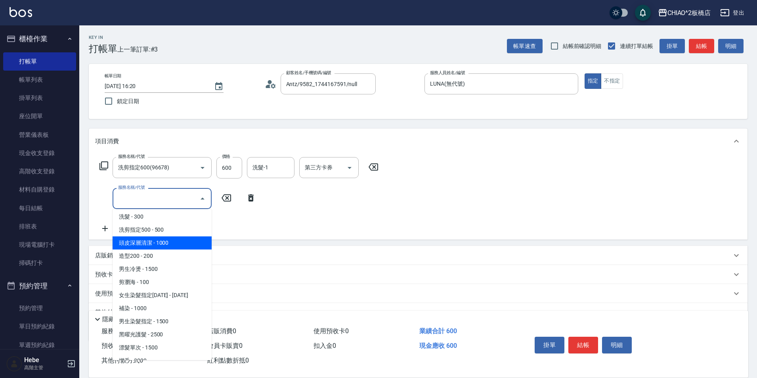
scroll to position [79, 0]
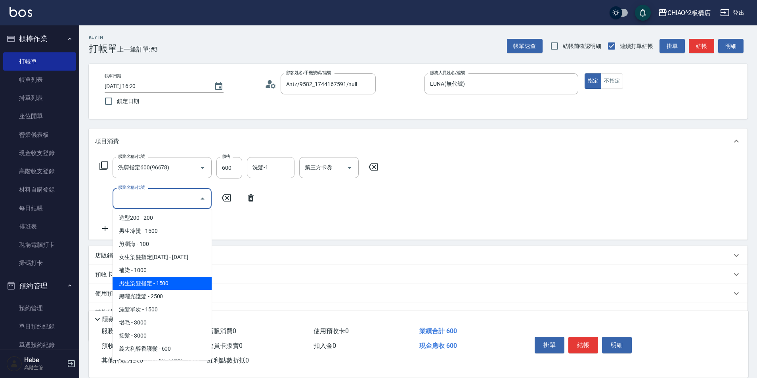
click at [156, 284] on span "男生染髮指定 - 1500" at bounding box center [162, 283] width 99 height 13
type input "男生染髮指定(96703)"
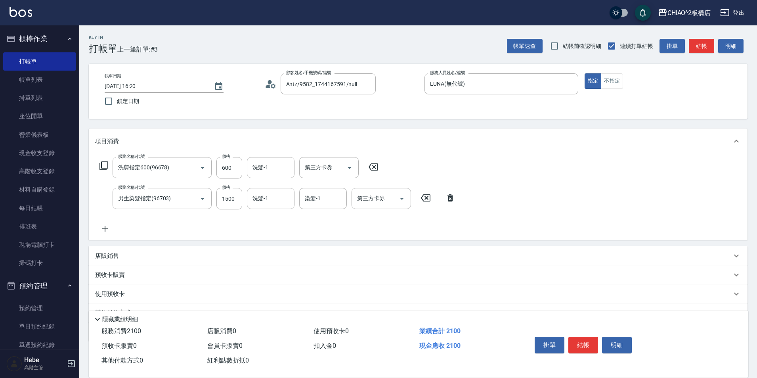
click at [105, 230] on icon at bounding box center [105, 229] width 6 height 6
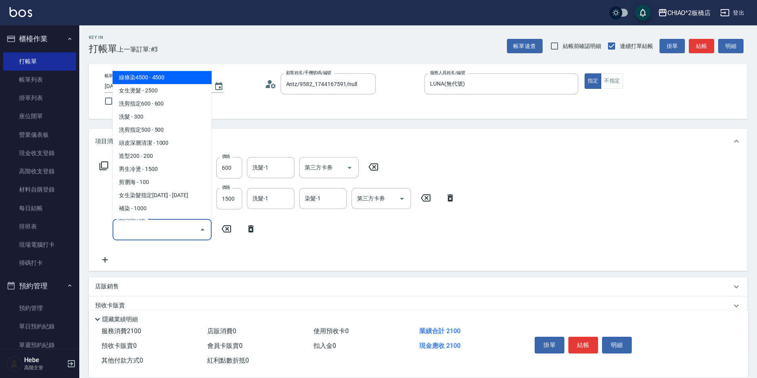
click at [122, 230] on input "服務名稱/代號" at bounding box center [156, 229] width 80 height 14
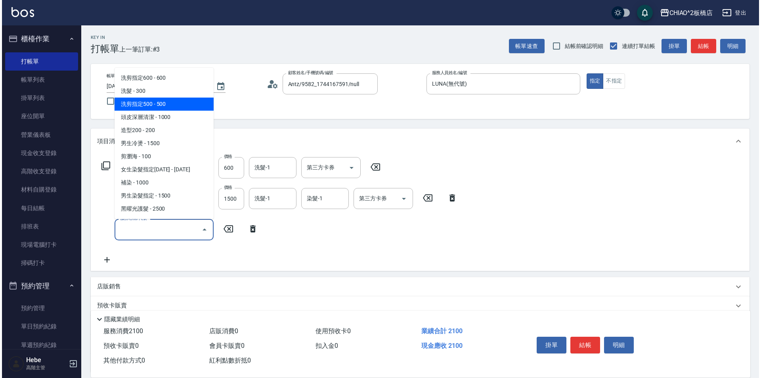
scroll to position [40, 0]
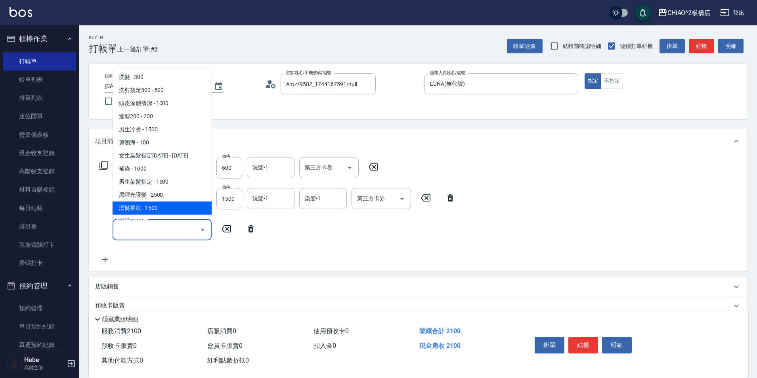
click at [151, 208] on span "漂髮單次 - 1500" at bounding box center [162, 207] width 99 height 13
type input "漂髮單次(96707)"
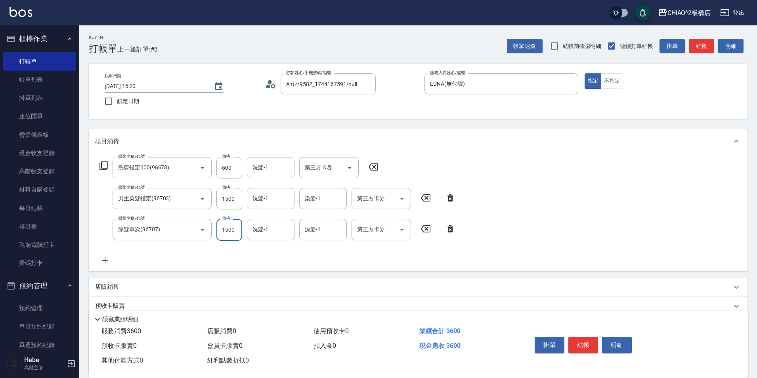
click at [225, 229] on input "1500" at bounding box center [229, 229] width 26 height 21
type input "2000"
click at [577, 342] on button "結帳" at bounding box center [583, 344] width 30 height 17
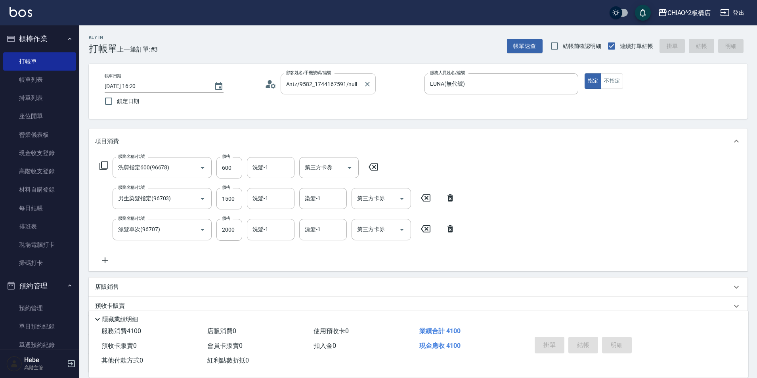
type input "[DATE] 16:51"
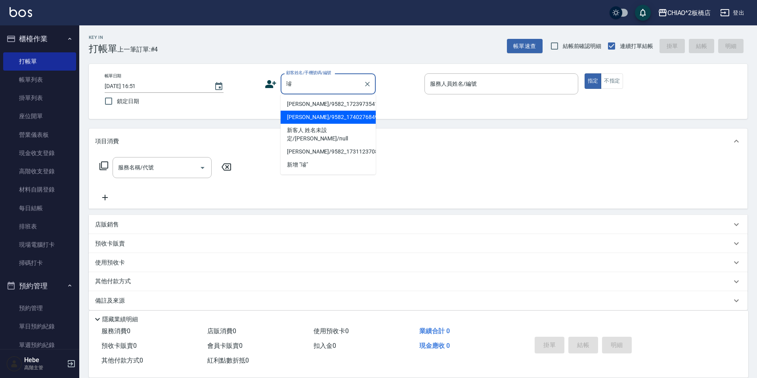
click at [307, 113] on li "[PERSON_NAME]/9582_1740276849/null" at bounding box center [327, 117] width 95 height 13
type input "[PERSON_NAME]/9582_1740276849/null"
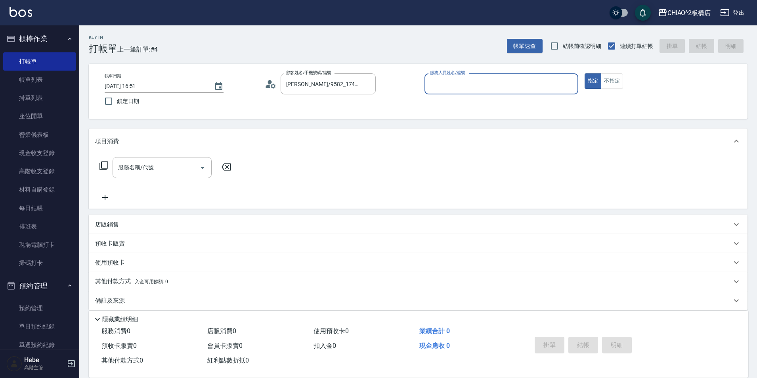
click at [465, 87] on input "服務人員姓名/編號" at bounding box center [501, 84] width 147 height 14
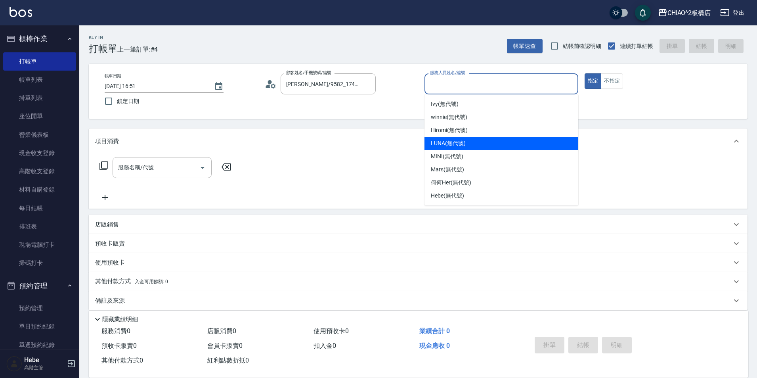
click at [446, 144] on span "LUNA (無代號)" at bounding box center [448, 143] width 35 height 8
type input "LUNA(無代號)"
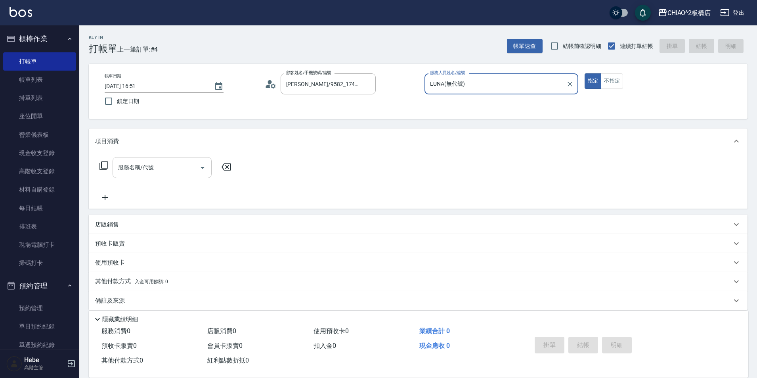
click at [169, 177] on div "服務名稱/代號" at bounding box center [162, 167] width 99 height 21
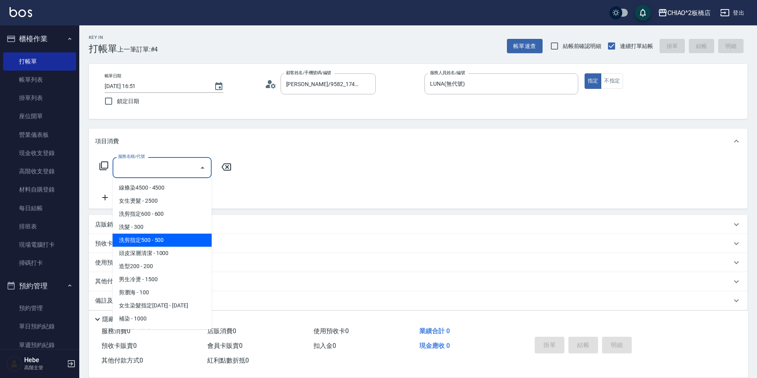
click at [160, 246] on span "洗剪指定500 - 500" at bounding box center [162, 239] width 99 height 13
type input "洗剪指定500(96681)"
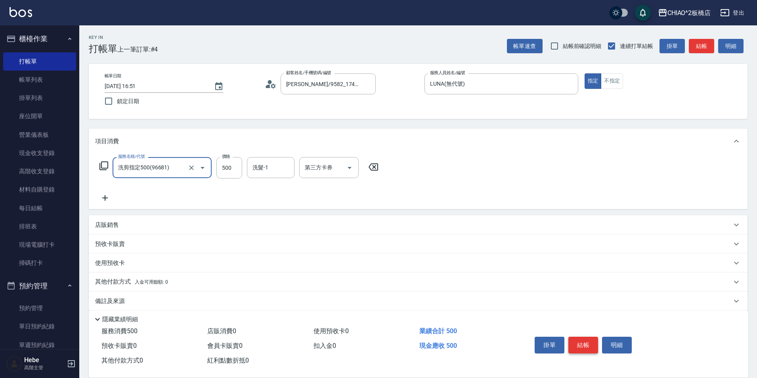
click at [577, 336] on button "結帳" at bounding box center [583, 344] width 30 height 17
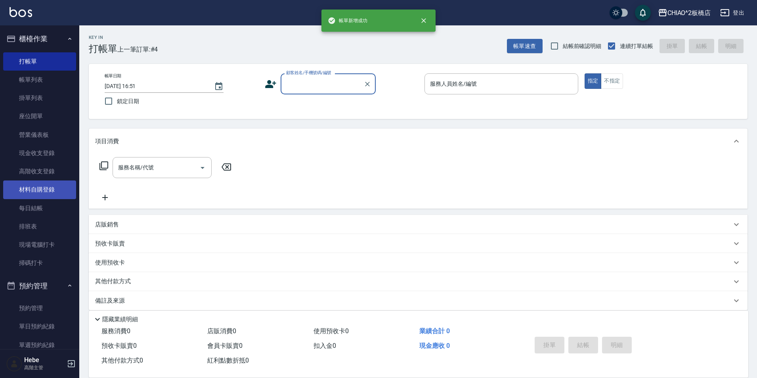
click at [35, 185] on link "材料自購登錄" at bounding box center [39, 189] width 73 height 18
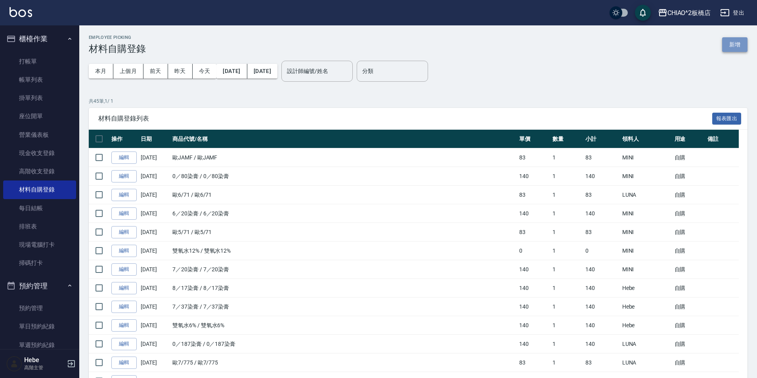
click at [731, 45] on button "新增" at bounding box center [734, 44] width 25 height 15
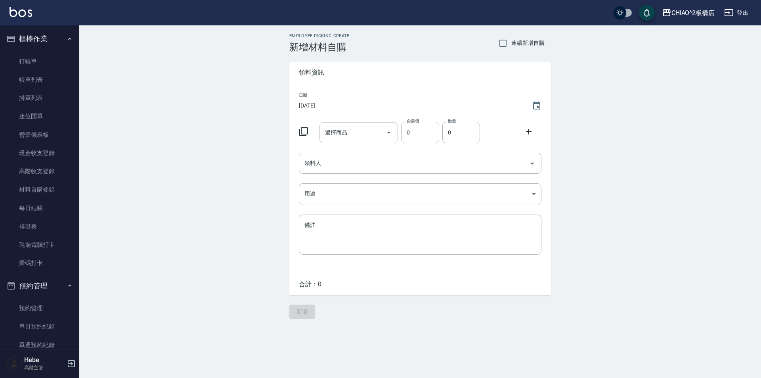
click at [339, 135] on div "選擇商品 選擇商品" at bounding box center [358, 132] width 79 height 21
type input "[PERSON_NAME]"
click at [356, 152] on li "999 白漂" at bounding box center [358, 152] width 79 height 13
type input "白漂"
type input "400"
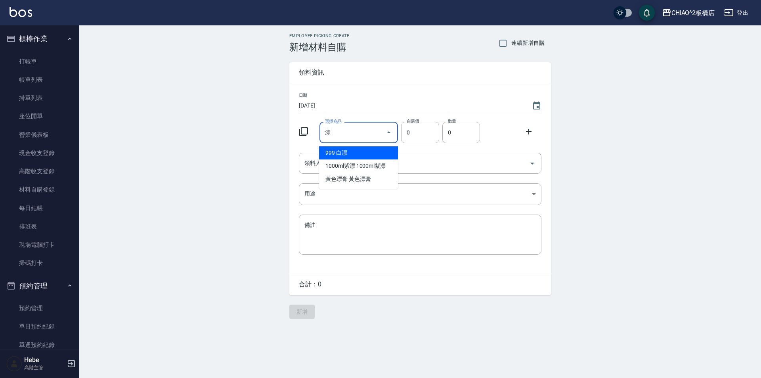
type input "1"
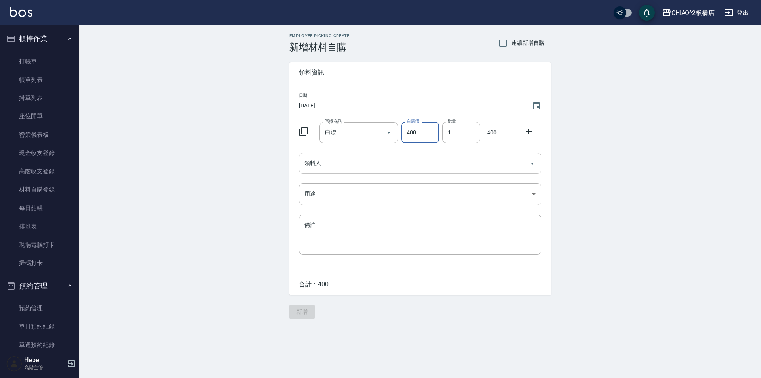
click at [353, 160] on input "領料人" at bounding box center [413, 163] width 223 height 14
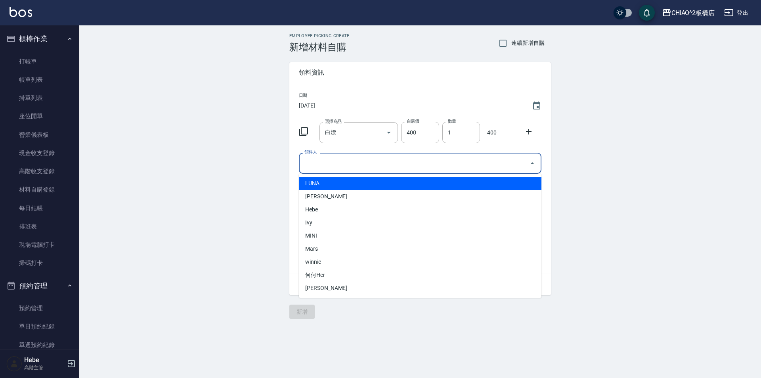
click at [341, 179] on li "LUNA" at bounding box center [420, 183] width 242 height 13
type input "LUNA"
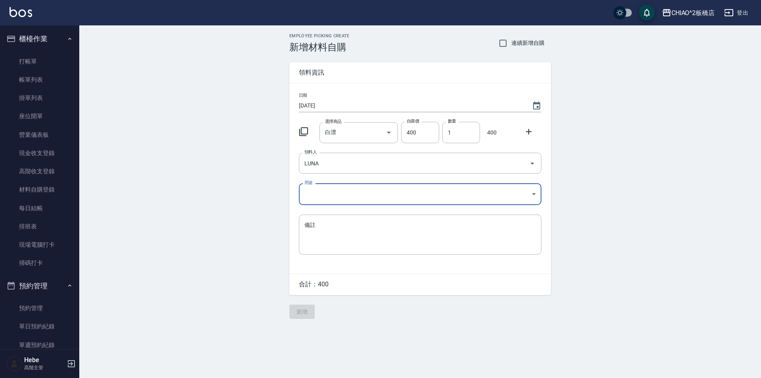
click at [338, 184] on body "CHIAO^2板橋店 登出 櫃檯作業 打帳單 帳單列表 掛單列表 座位開單 營業儀表板 現金收支登錄 高階收支登錄 材料自購登錄 每日結帳 排班表 現場電腦打…" at bounding box center [380, 189] width 761 height 378
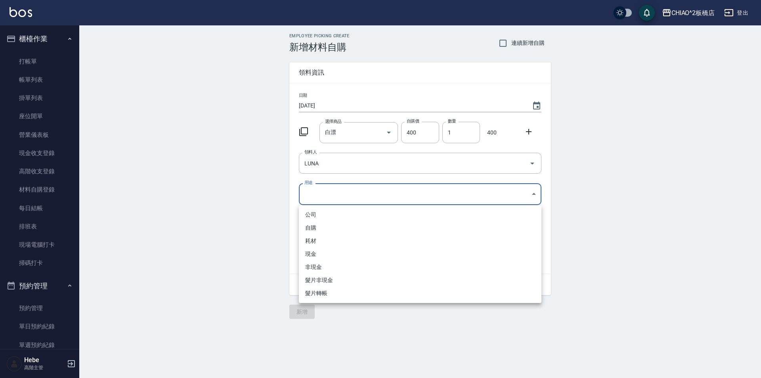
click at [320, 230] on li "自購" at bounding box center [420, 227] width 242 height 13
type input "自購"
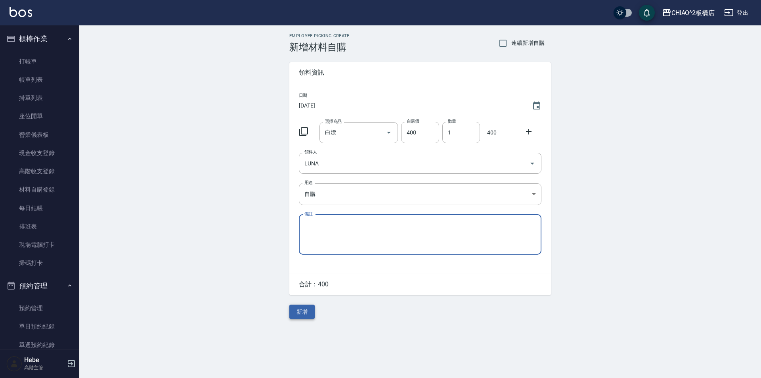
click at [299, 311] on button "新增" at bounding box center [301, 311] width 25 height 15
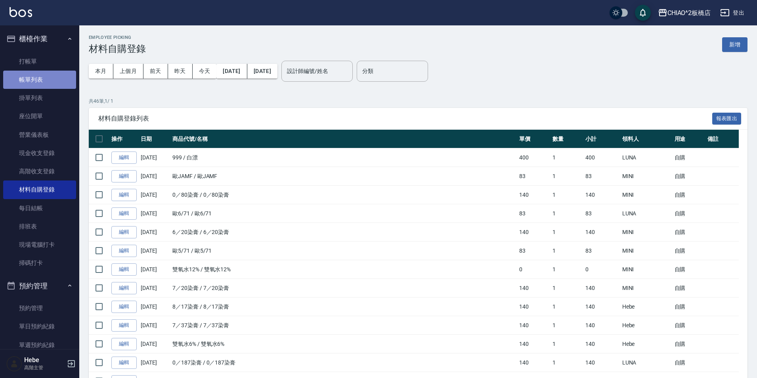
click at [47, 84] on link "帳單列表" at bounding box center [39, 80] width 73 height 18
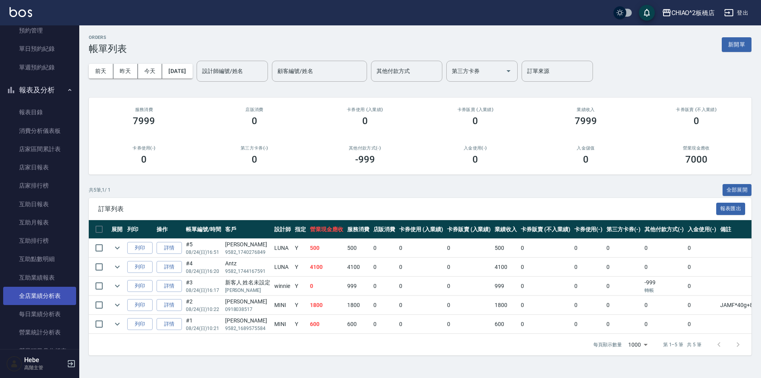
scroll to position [436, 0]
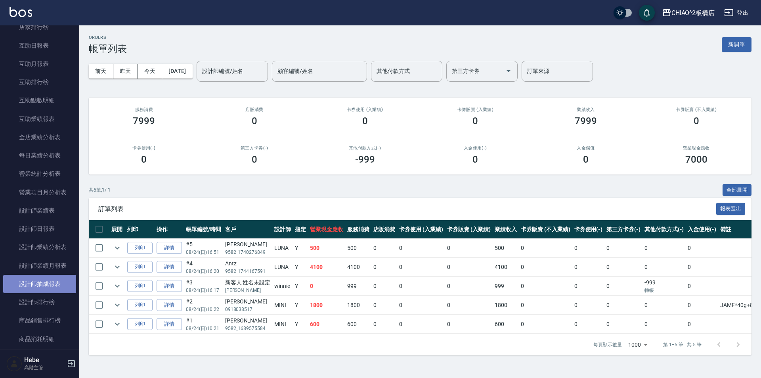
click at [58, 275] on link "設計師抽成報表" at bounding box center [39, 284] width 73 height 18
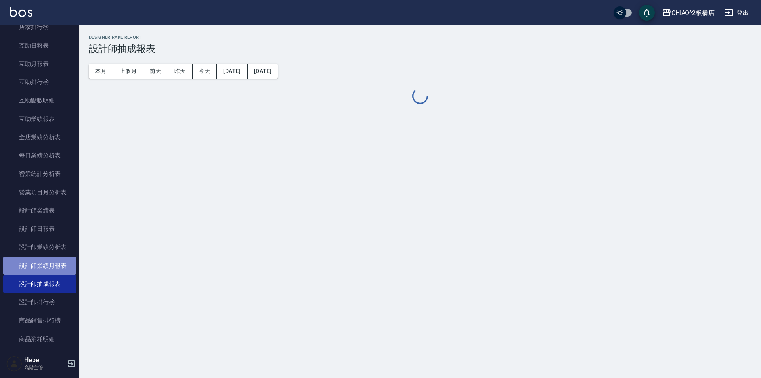
click at [60, 263] on link "設計師業績月報表" at bounding box center [39, 265] width 73 height 18
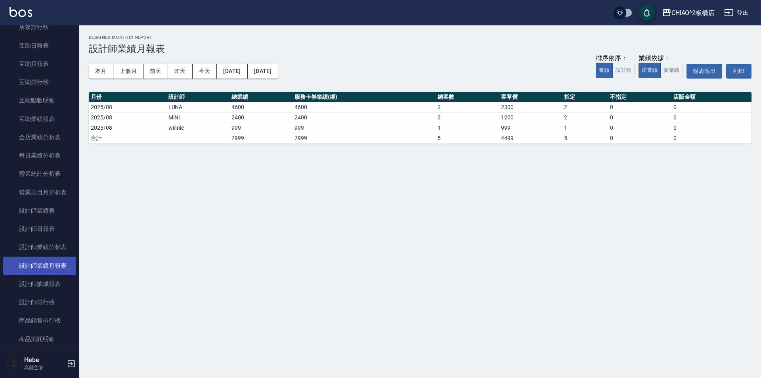
click at [60, 263] on link "設計師業績月報表" at bounding box center [39, 265] width 73 height 18
click at [103, 68] on button "本月" at bounding box center [101, 71] width 25 height 15
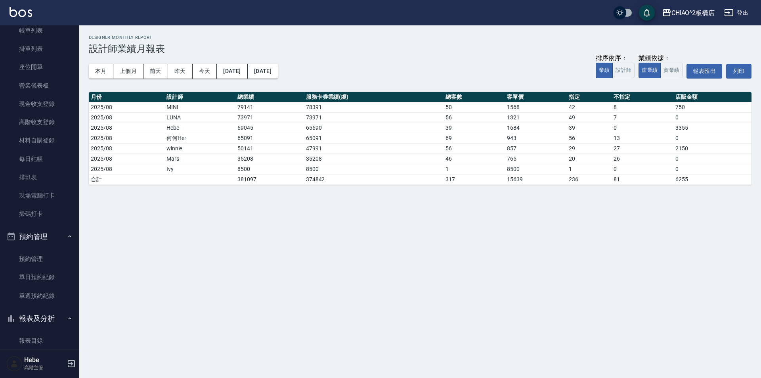
scroll to position [198, 0]
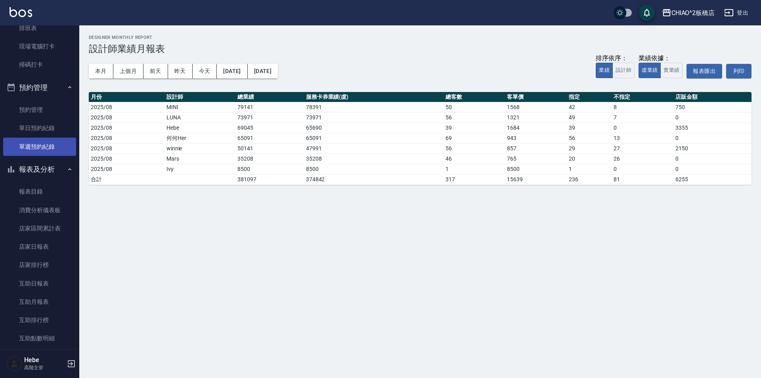
drag, startPoint x: 36, startPoint y: 170, endPoint x: 40, endPoint y: 151, distance: 19.7
click at [36, 170] on button "報表及分析" at bounding box center [39, 169] width 73 height 21
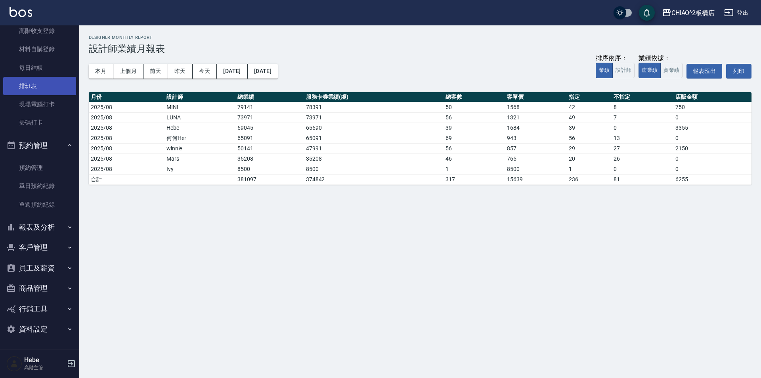
scroll to position [140, 0]
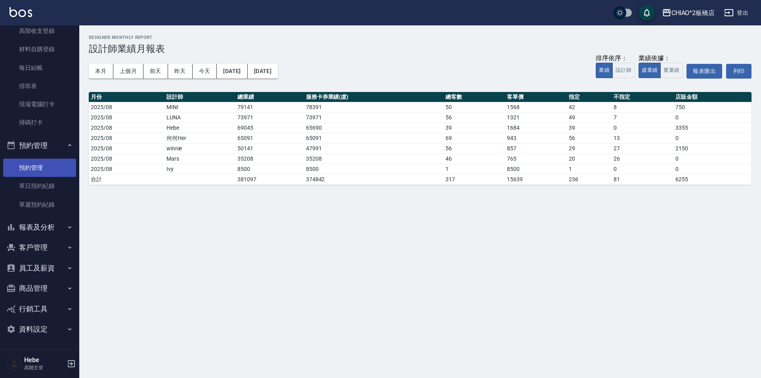
click at [35, 160] on link "預約管理" at bounding box center [39, 167] width 73 height 18
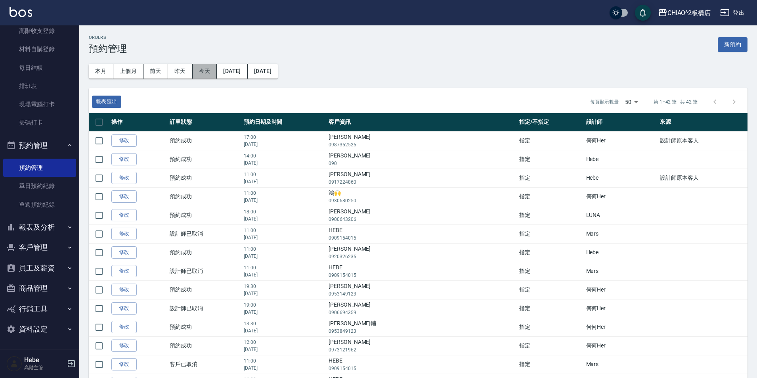
click at [198, 72] on button "今天" at bounding box center [205, 71] width 25 height 15
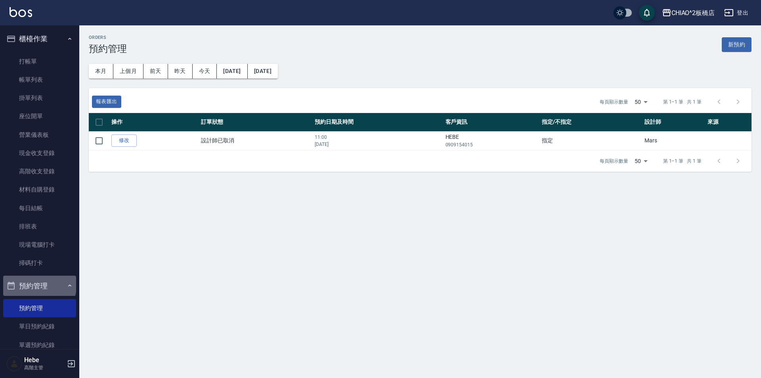
click at [39, 284] on button "預約管理" at bounding box center [39, 285] width 73 height 21
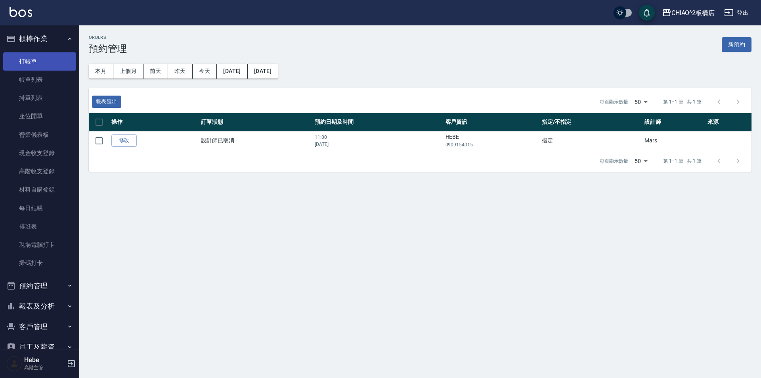
click at [42, 67] on link "打帳單" at bounding box center [39, 61] width 73 height 18
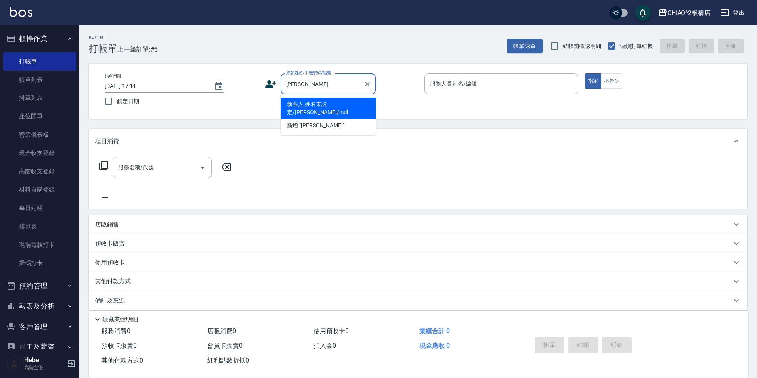
click at [318, 104] on li "新客人 姓名未設定/[PERSON_NAME]/null" at bounding box center [327, 107] width 95 height 21
type input "新客人 姓名未設定/[PERSON_NAME]/null"
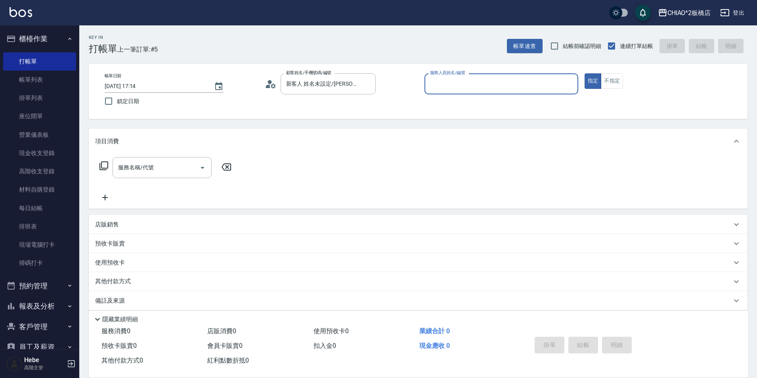
click at [466, 84] on input "服務人員姓名/編號" at bounding box center [501, 84] width 147 height 14
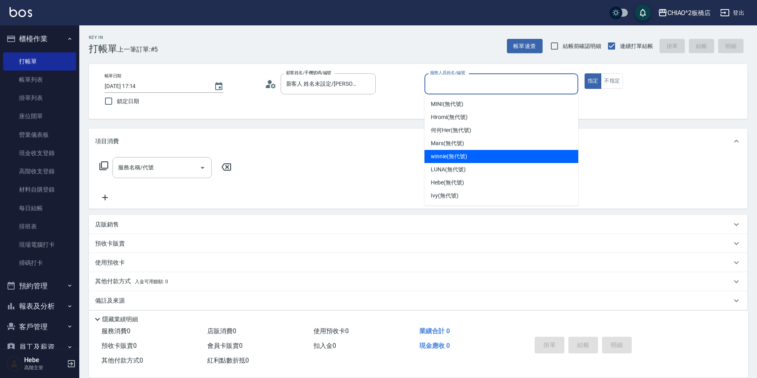
drag, startPoint x: 454, startPoint y: 159, endPoint x: 413, endPoint y: 166, distance: 41.3
click at [453, 159] on span "winnie (無代號)" at bounding box center [449, 156] width 36 height 8
type input "winnie(無代號)"
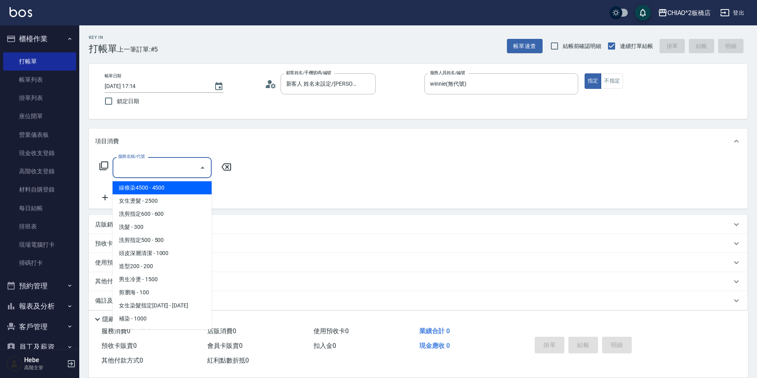
drag, startPoint x: 181, startPoint y: 168, endPoint x: 176, endPoint y: 169, distance: 5.6
click at [179, 168] on input "服務名稱/代號" at bounding box center [156, 167] width 80 height 14
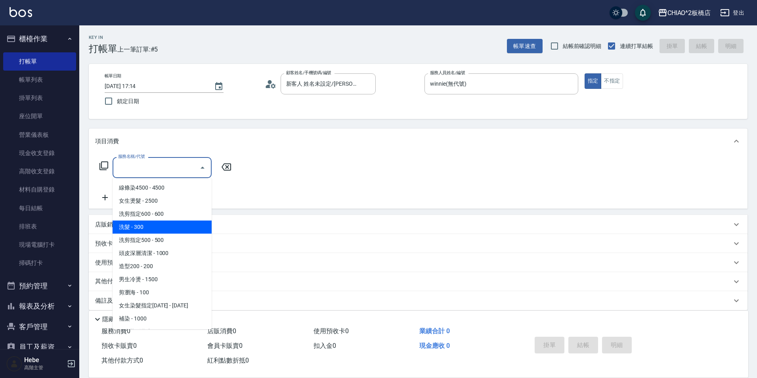
click at [154, 221] on span "洗髮 - 300" at bounding box center [162, 226] width 99 height 13
type input "洗髮(96679)"
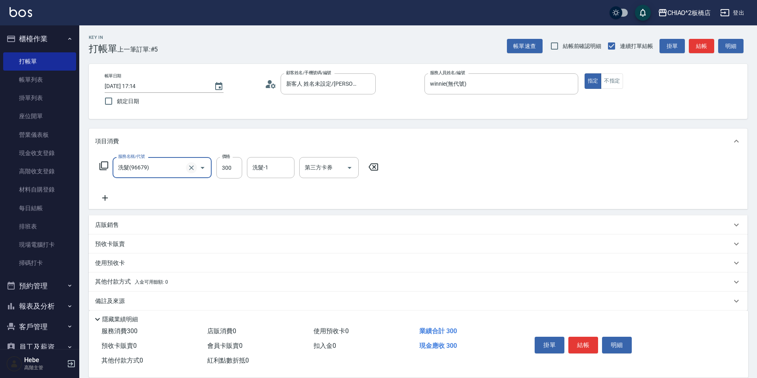
click at [189, 171] on icon "Clear" at bounding box center [191, 168] width 8 height 8
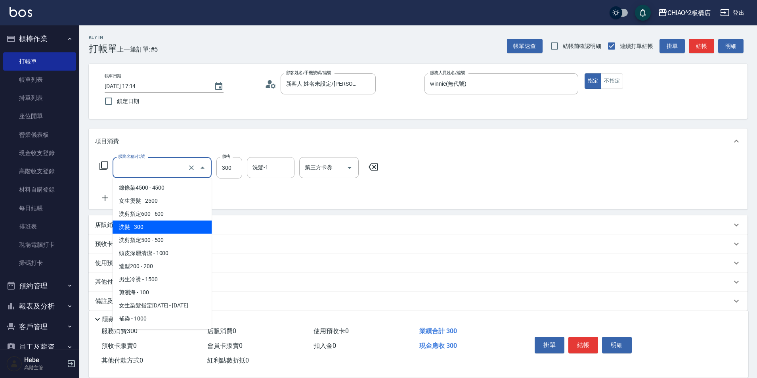
click at [170, 168] on input "服務名稱/代號" at bounding box center [151, 167] width 70 height 14
click at [160, 214] on span "洗剪指定600 - 600" at bounding box center [162, 213] width 99 height 13
type input "洗剪指定600(96678)"
type input "600"
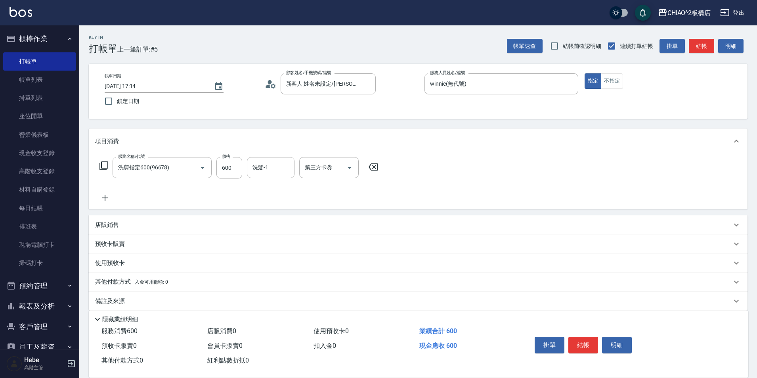
click at [105, 195] on icon at bounding box center [105, 198] width 20 height 10
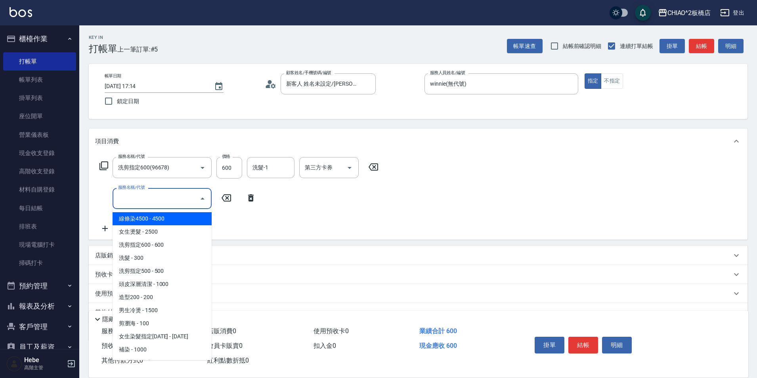
click at [126, 198] on input "服務名稱/代號" at bounding box center [156, 198] width 80 height 14
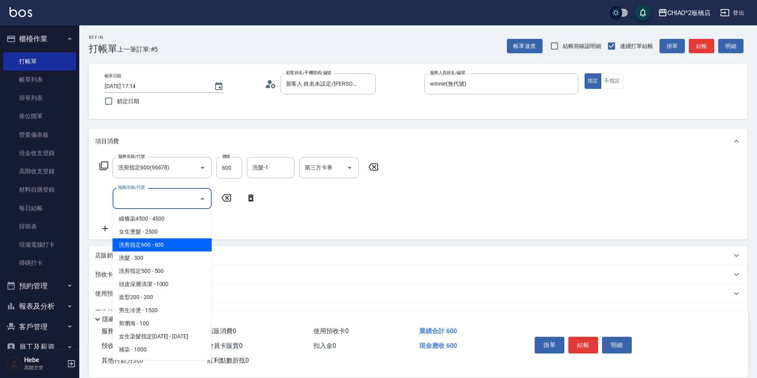
click at [144, 244] on span "洗剪指定600 - 600" at bounding box center [162, 244] width 99 height 13
type input "洗剪指定600(96678)"
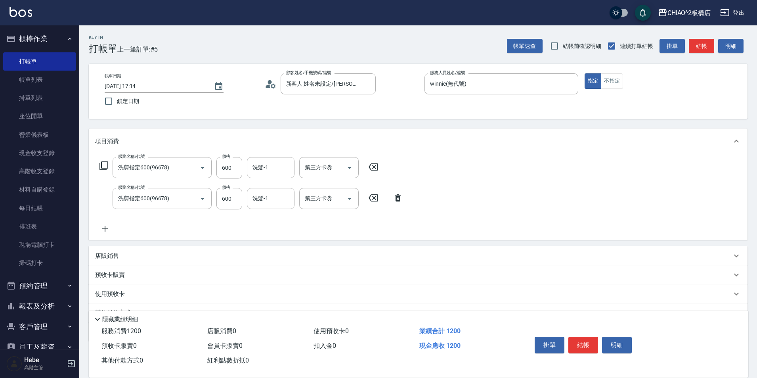
click at [106, 227] on icon at bounding box center [105, 229] width 20 height 10
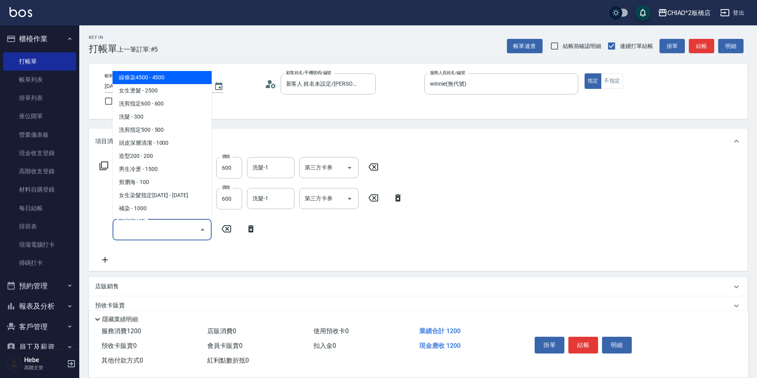
click at [132, 230] on input "服務名稱/代號" at bounding box center [156, 229] width 80 height 14
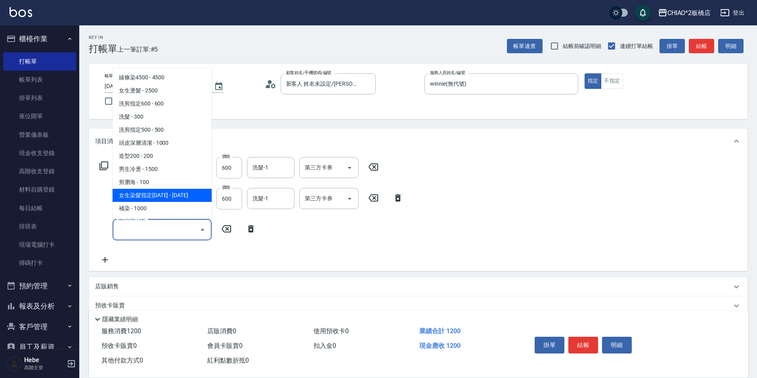
click at [140, 193] on span "女生染髮指定[DATE] - [DATE]" at bounding box center [162, 195] width 99 height 13
type input "女生染髮指定2000(96698)"
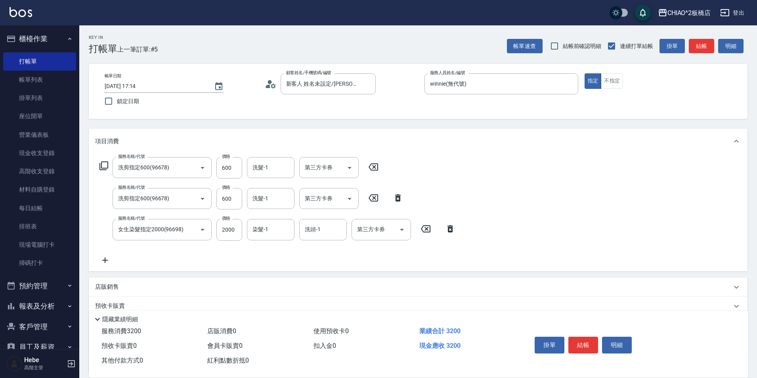
click at [105, 256] on icon at bounding box center [105, 260] width 20 height 10
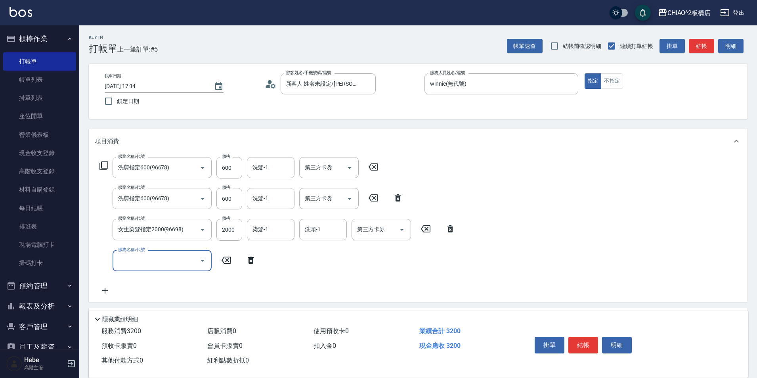
click at [130, 250] on label "服務名稱/代號" at bounding box center [131, 249] width 27 height 6
click at [130, 254] on input "服務名稱/代號" at bounding box center [156, 261] width 80 height 14
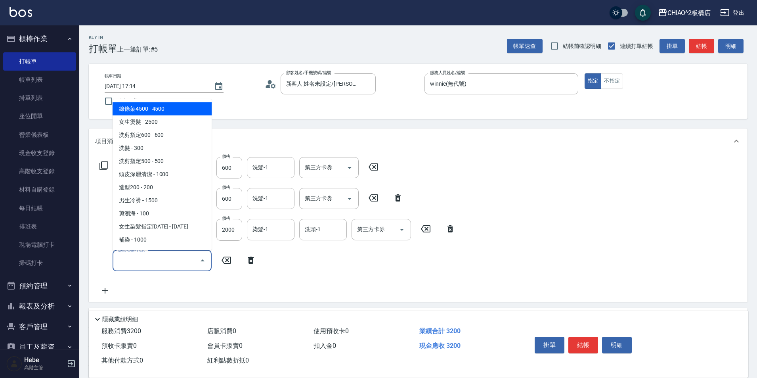
click at [138, 267] on input "服務名稱/代號" at bounding box center [156, 261] width 80 height 14
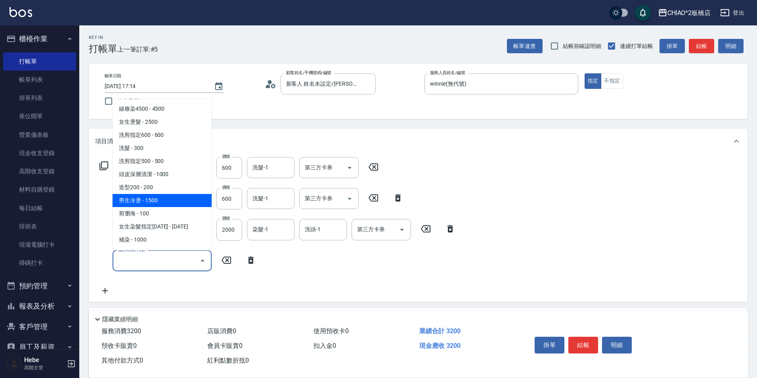
click at [159, 197] on span "男生冷燙 - 1500" at bounding box center [162, 200] width 99 height 13
type input "男生冷燙(96688)"
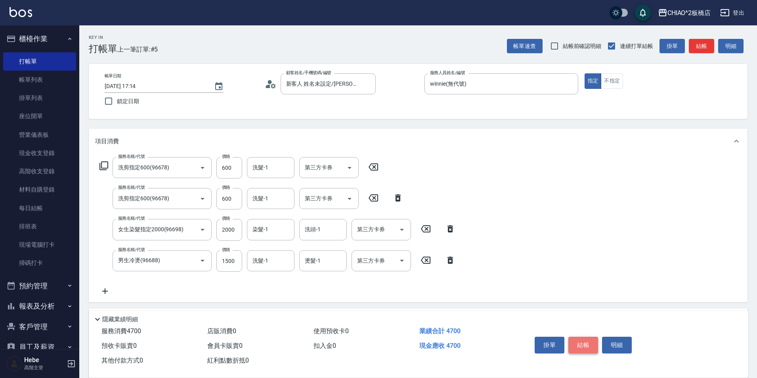
click at [580, 339] on button "結帳" at bounding box center [583, 344] width 30 height 17
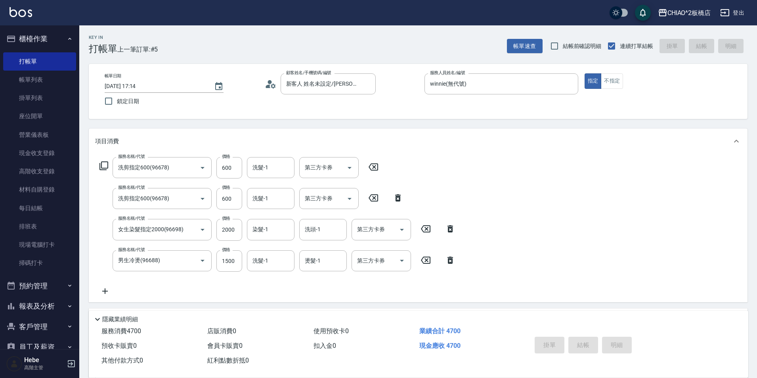
type input "[DATE] 17:40"
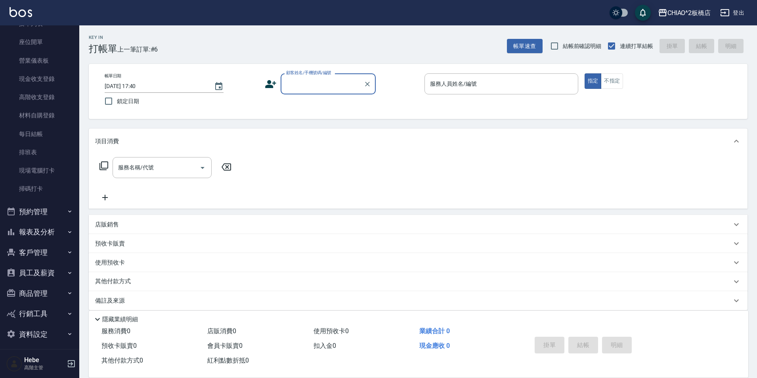
scroll to position [79, 0]
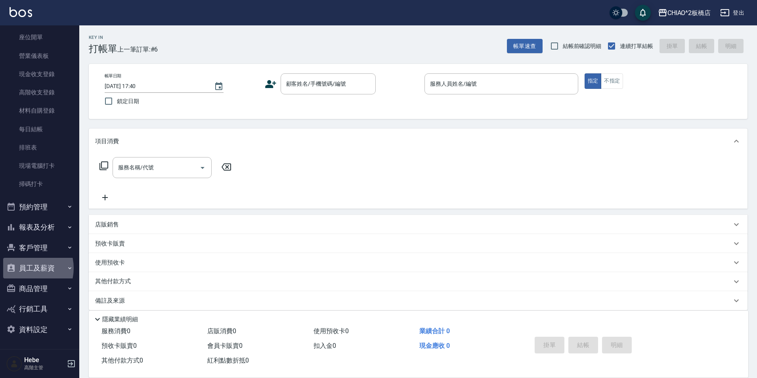
click at [25, 268] on button "員工及薪資" at bounding box center [39, 267] width 73 height 21
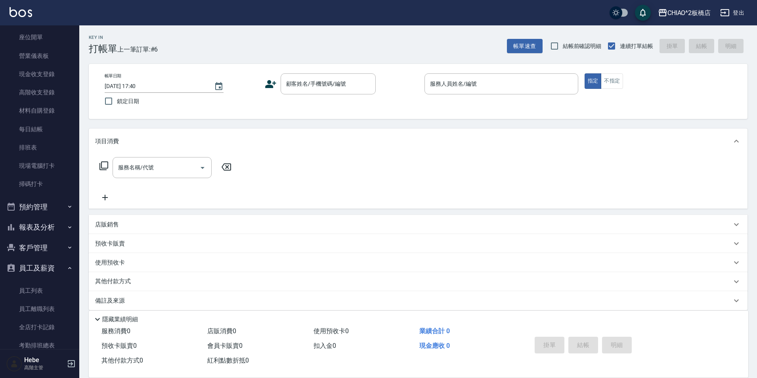
drag, startPoint x: 43, startPoint y: 212, endPoint x: 46, endPoint y: 226, distance: 14.7
click at [42, 213] on button "預約管理" at bounding box center [39, 206] width 73 height 21
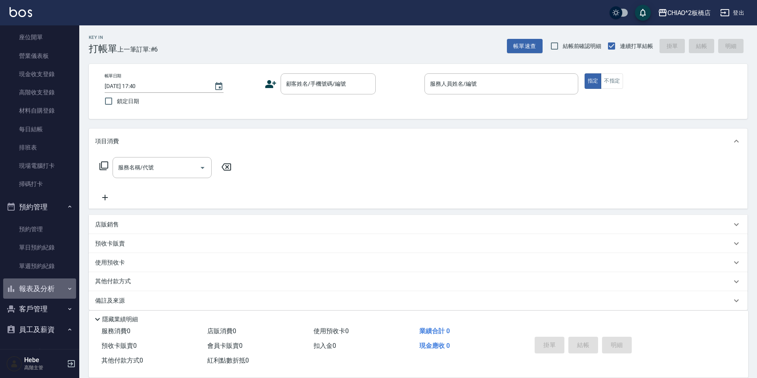
click at [51, 290] on button "報表及分析" at bounding box center [39, 288] width 73 height 21
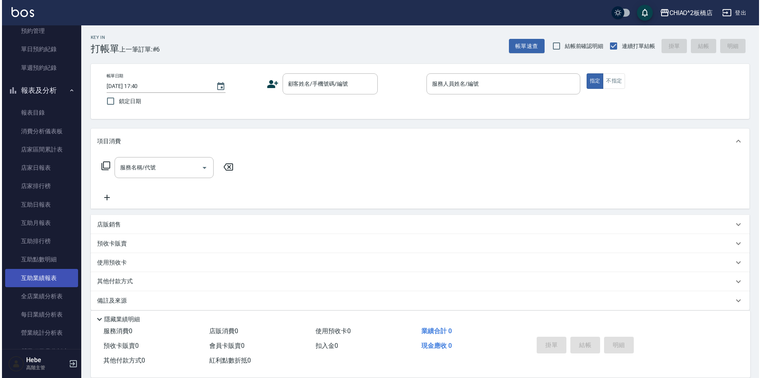
scroll to position [396, 0]
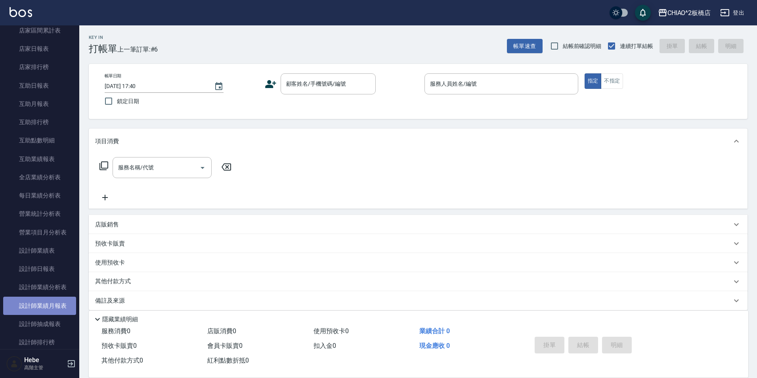
click at [61, 306] on link "設計師業績月報表" at bounding box center [39, 305] width 73 height 18
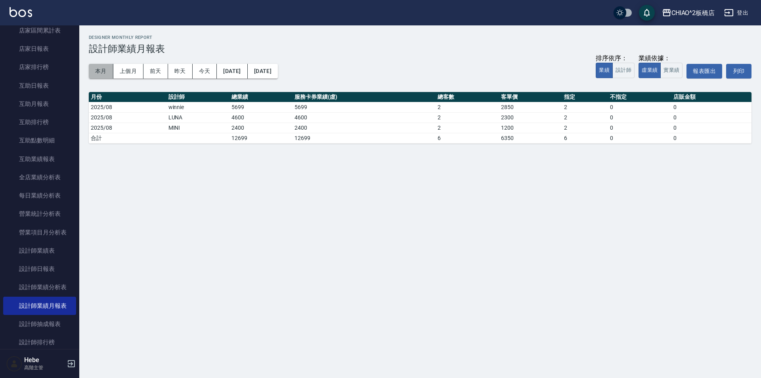
click at [105, 68] on button "本月" at bounding box center [101, 71] width 25 height 15
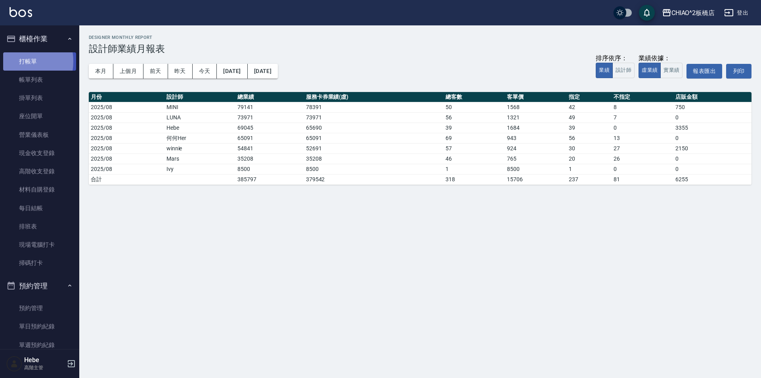
click at [17, 61] on link "打帳單" at bounding box center [39, 61] width 73 height 18
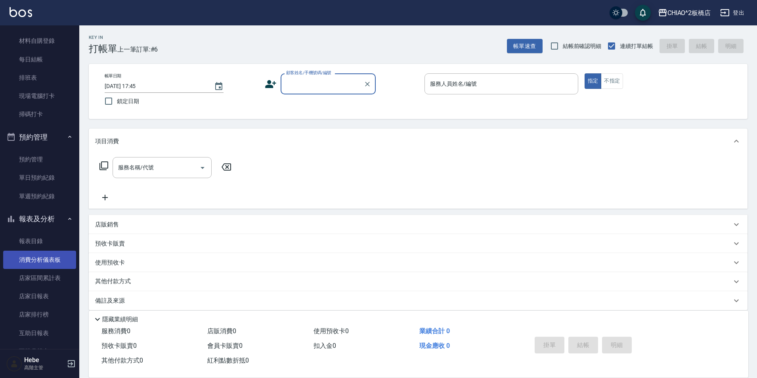
scroll to position [198, 0]
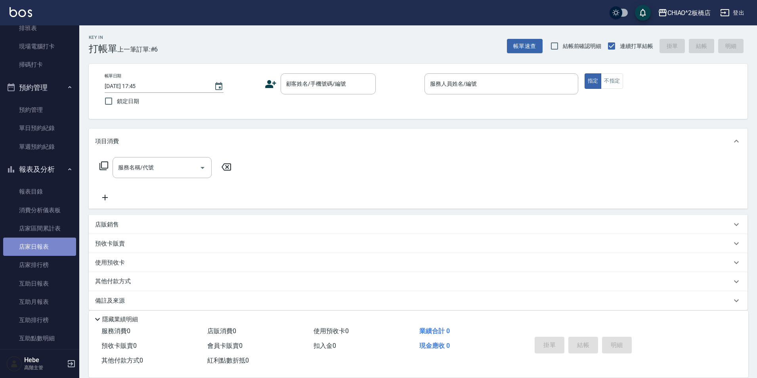
click at [50, 249] on link "店家日報表" at bounding box center [39, 246] width 73 height 18
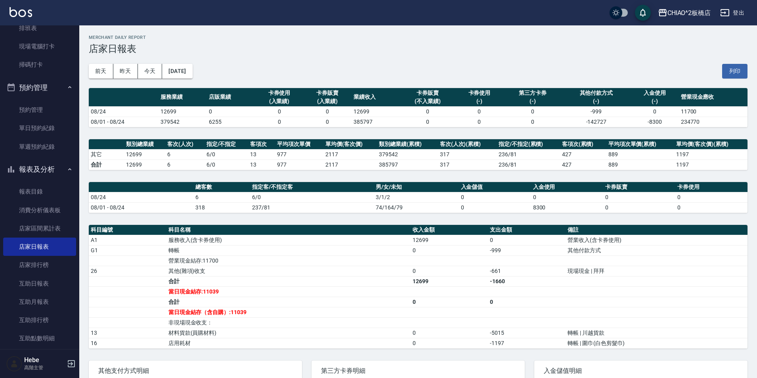
click at [254, 270] on td "其他(雜項)收支" at bounding box center [288, 270] width 244 height 10
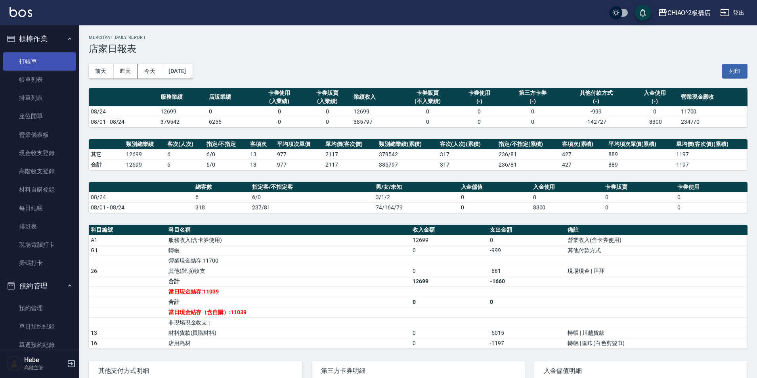
click at [32, 59] on link "打帳單" at bounding box center [39, 61] width 73 height 18
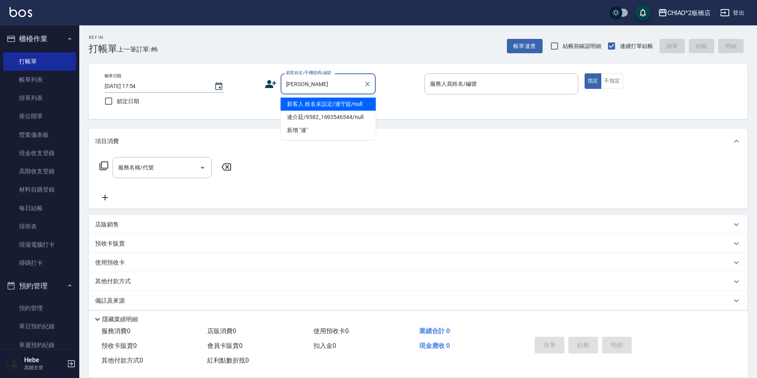
click at [326, 107] on li "新客人 姓名未設定/連守筵/null" at bounding box center [327, 103] width 95 height 13
type input "新客人 姓名未設定/連守筵/null"
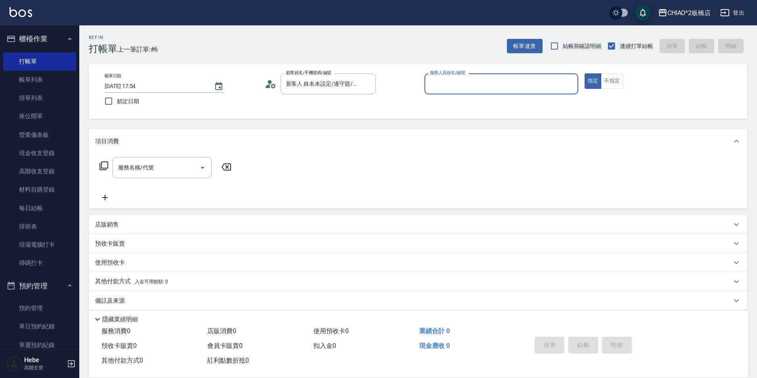
click at [426, 90] on div "服務人員姓名/編號" at bounding box center [501, 83] width 154 height 21
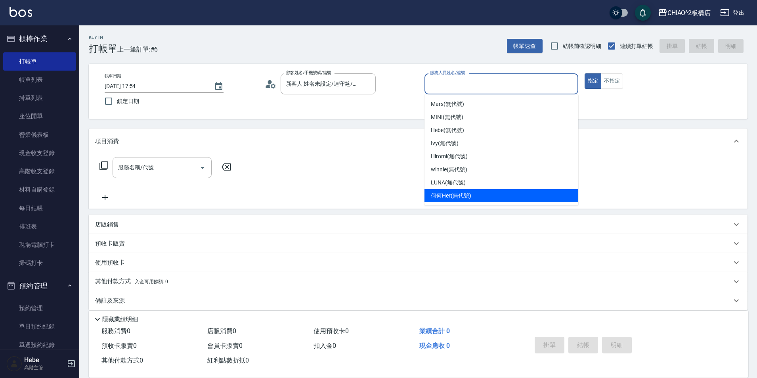
click at [438, 197] on span "何何Her (無代號)" at bounding box center [451, 195] width 40 height 8
type input "何何Her (無代號)"
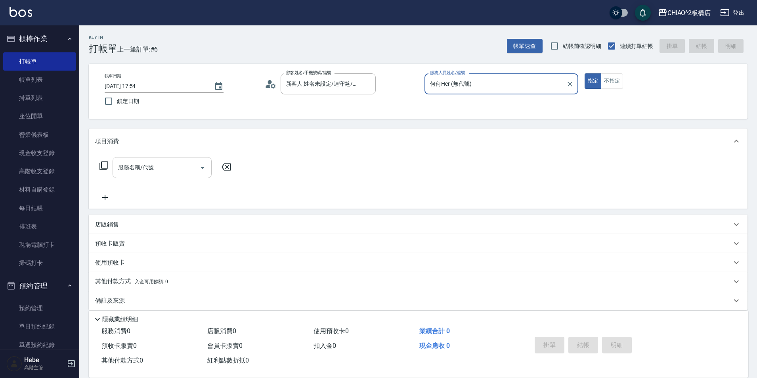
click at [156, 168] on input "服務名稱/代號" at bounding box center [156, 167] width 80 height 14
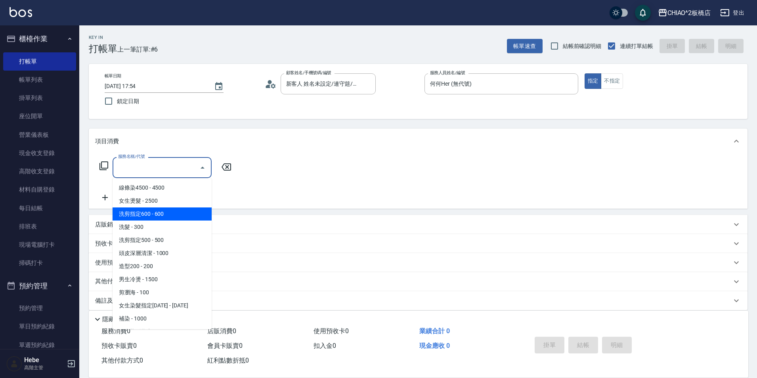
drag, startPoint x: 153, startPoint y: 215, endPoint x: 95, endPoint y: 209, distance: 58.1
click at [151, 215] on span "洗剪指定600 - 600" at bounding box center [162, 213] width 99 height 13
type input "洗剪指定600(96678)"
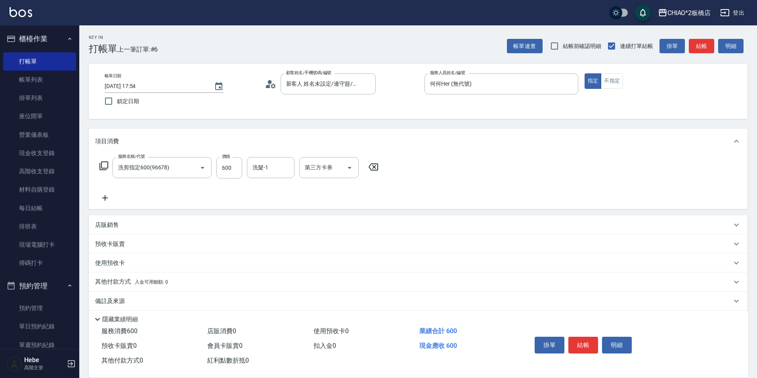
click at [102, 198] on icon at bounding box center [105, 198] width 6 height 6
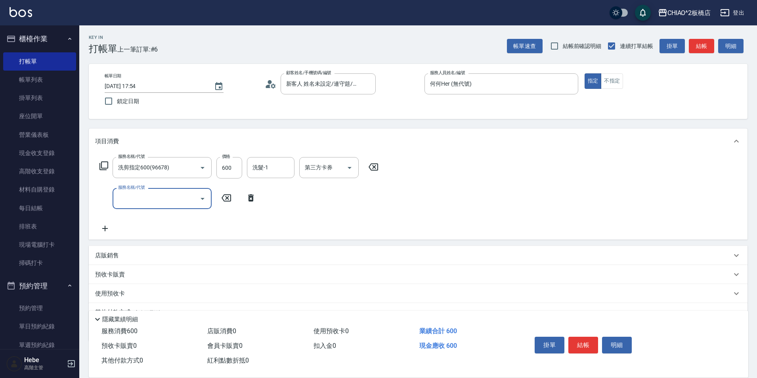
click at [128, 203] on input "服務名稱/代號" at bounding box center [156, 198] width 80 height 14
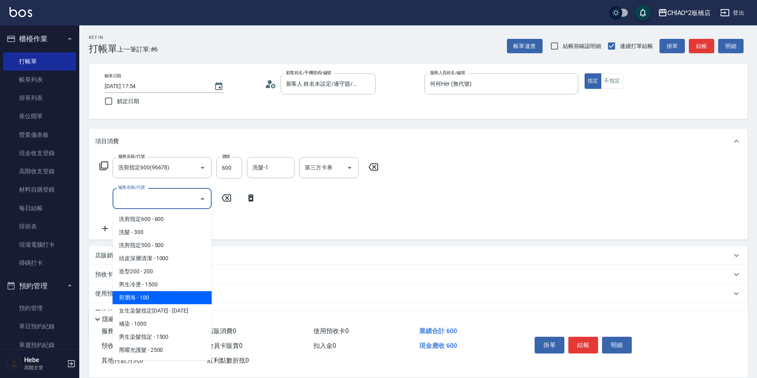
scroll to position [40, 0]
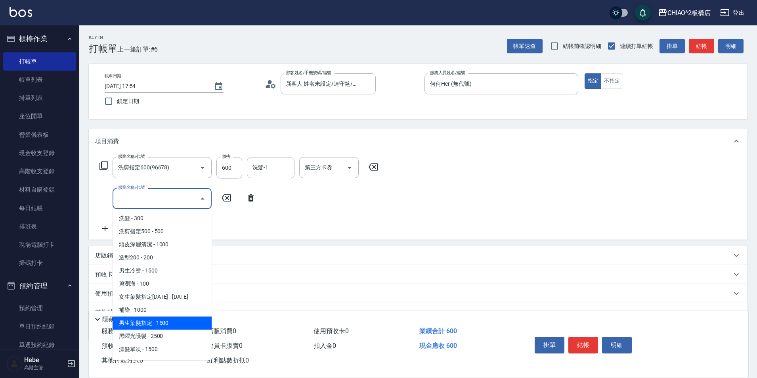
click at [151, 321] on span "男生染髮指定 - 1500" at bounding box center [162, 322] width 99 height 13
type input "男生染髮指定(96703)"
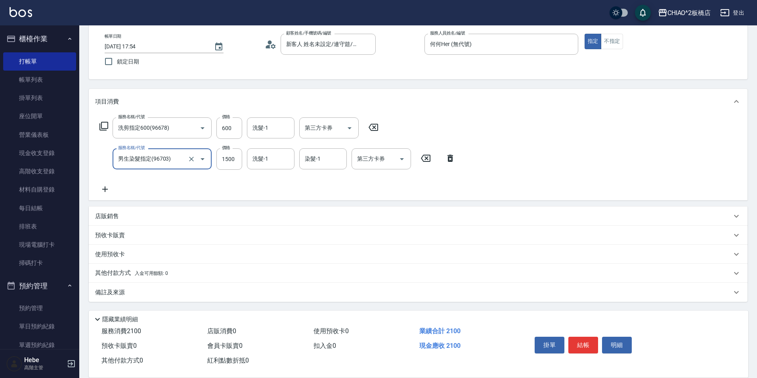
click at [111, 271] on p "其他付款方式 入金可用餘額: 0" at bounding box center [131, 273] width 73 height 9
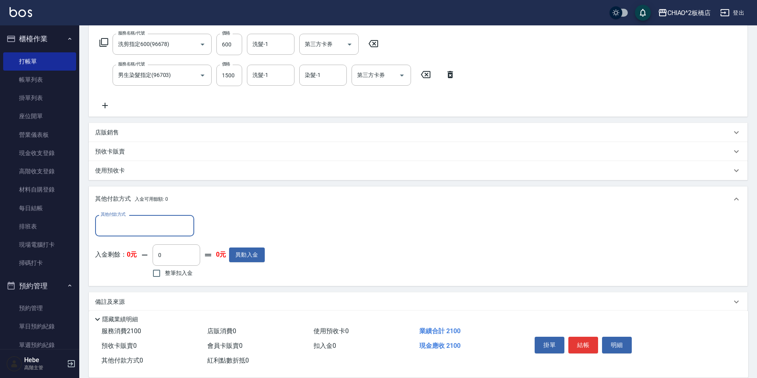
scroll to position [129, 0]
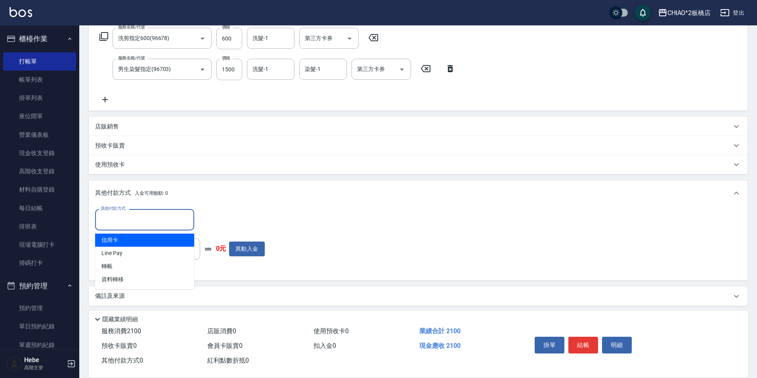
click at [114, 214] on input "其他付款方式" at bounding box center [145, 219] width 92 height 14
click at [125, 245] on span "信用卡" at bounding box center [144, 239] width 99 height 13
type input "信用卡"
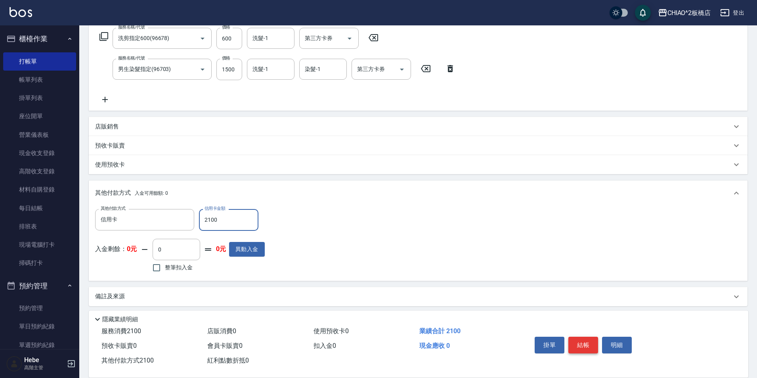
type input "2100"
click at [576, 339] on button "結帳" at bounding box center [583, 344] width 30 height 17
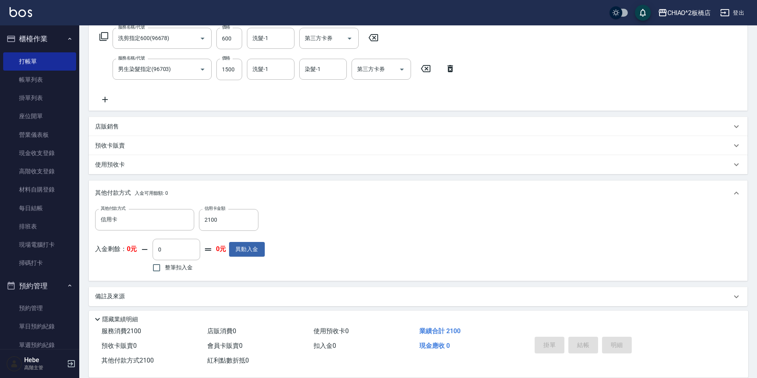
type input "[DATE] 17:55"
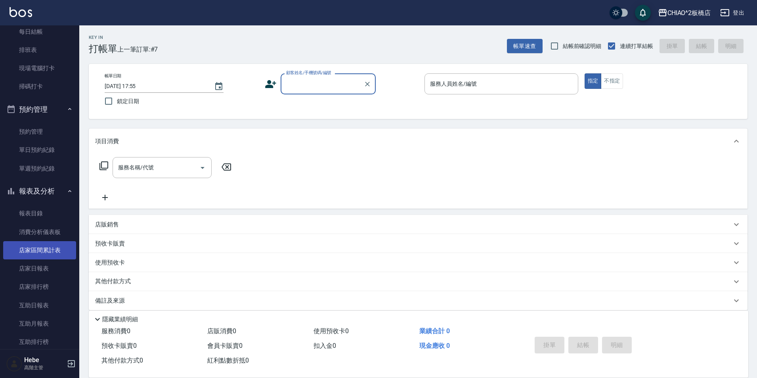
scroll to position [198, 0]
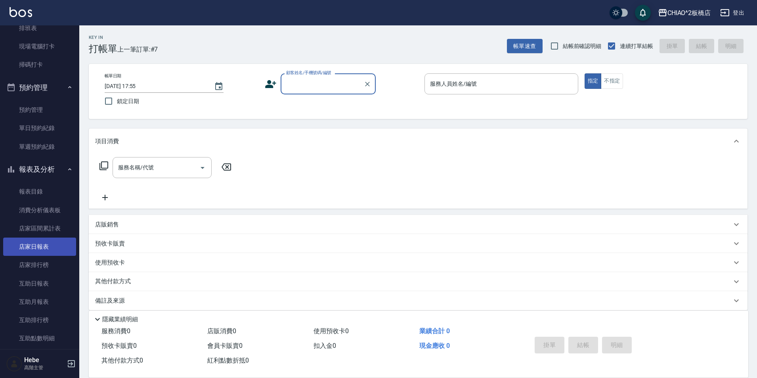
click at [30, 250] on link "店家日報表" at bounding box center [39, 246] width 73 height 18
